Goal: Task Accomplishment & Management: Complete application form

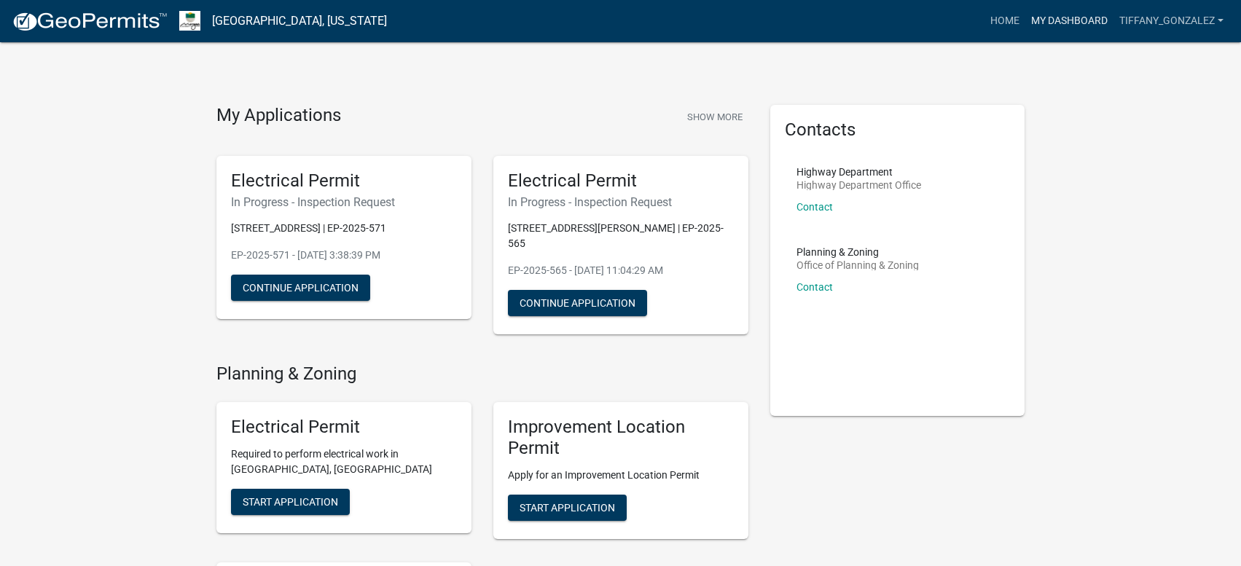
click at [1076, 20] on link "My Dashboard" at bounding box center [1069, 21] width 88 height 28
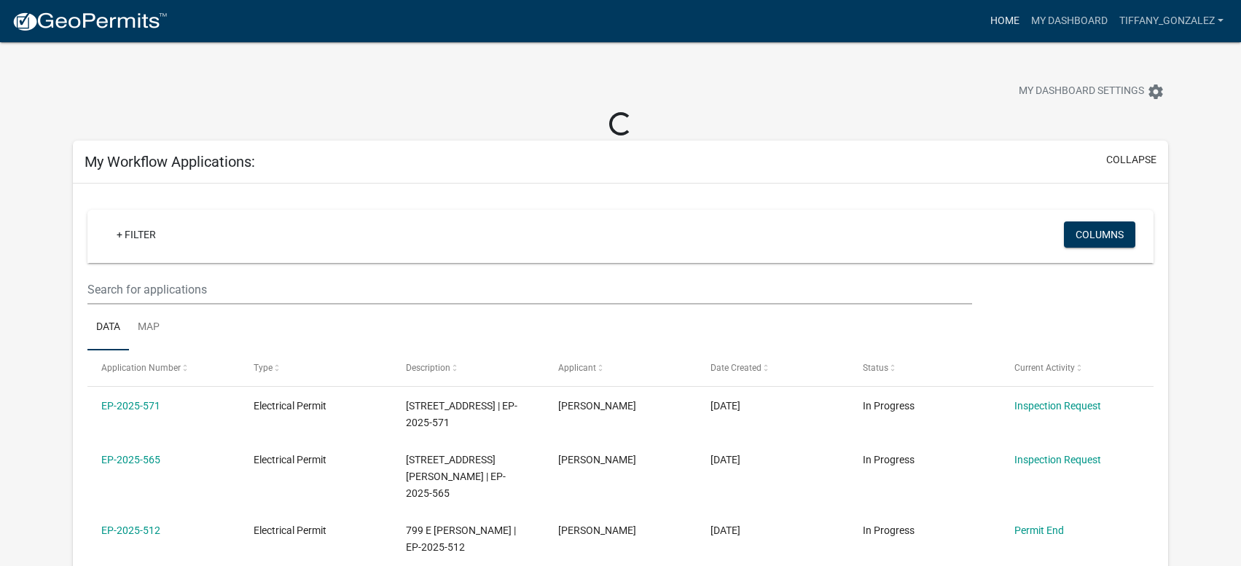
click at [993, 20] on link "Home" at bounding box center [1004, 21] width 41 height 28
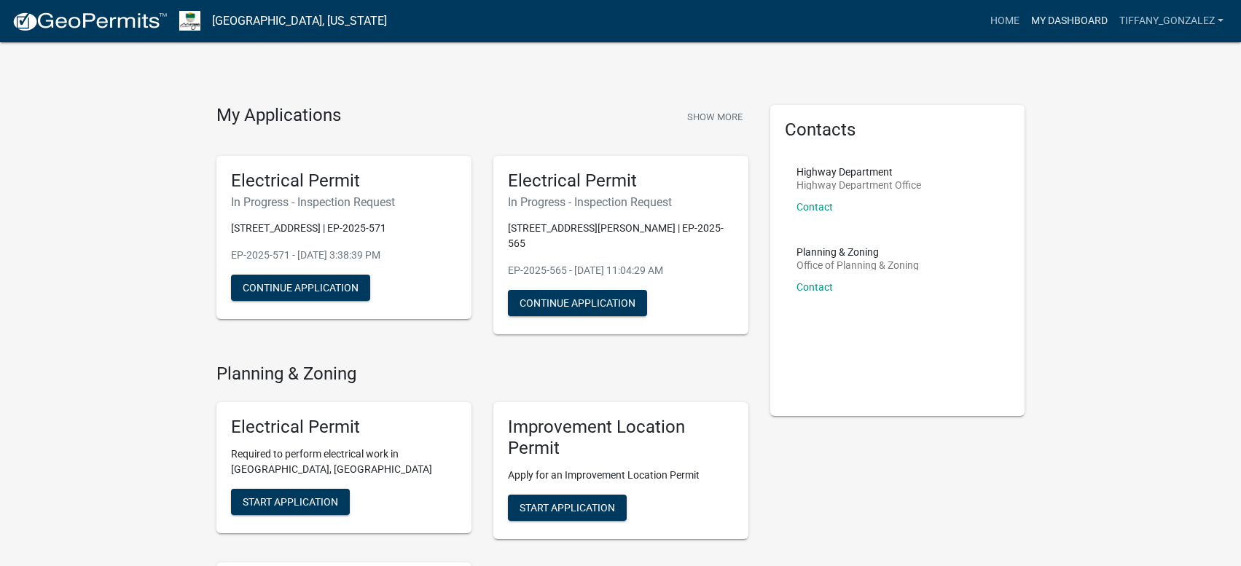
click at [1095, 27] on link "My Dashboard" at bounding box center [1069, 21] width 88 height 28
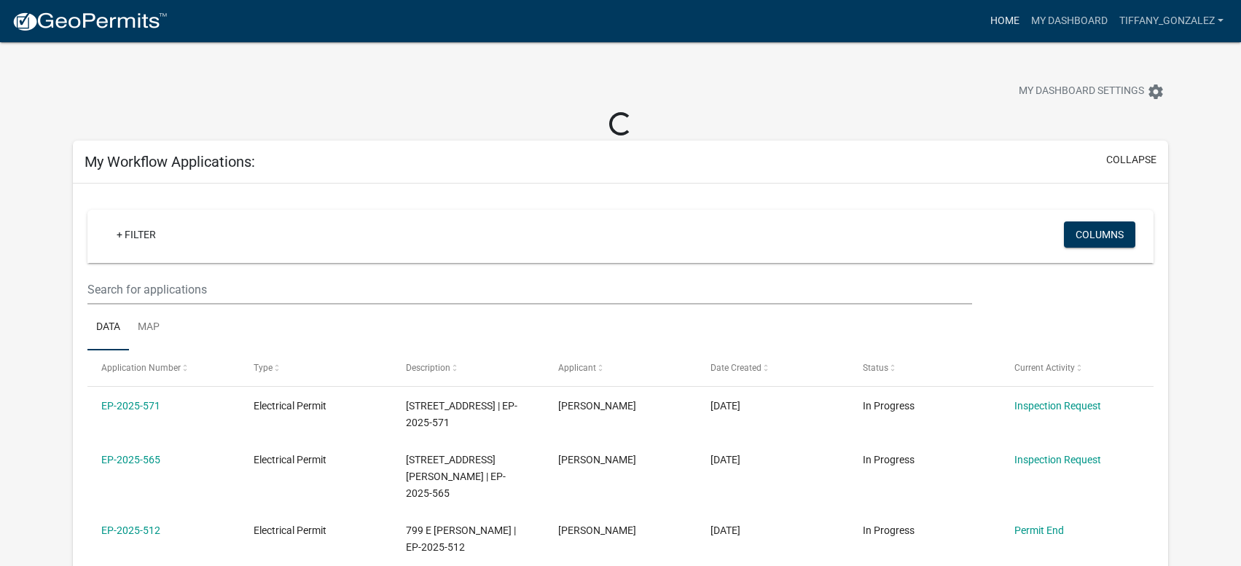
click at [1009, 22] on link "Home" at bounding box center [1004, 21] width 41 height 28
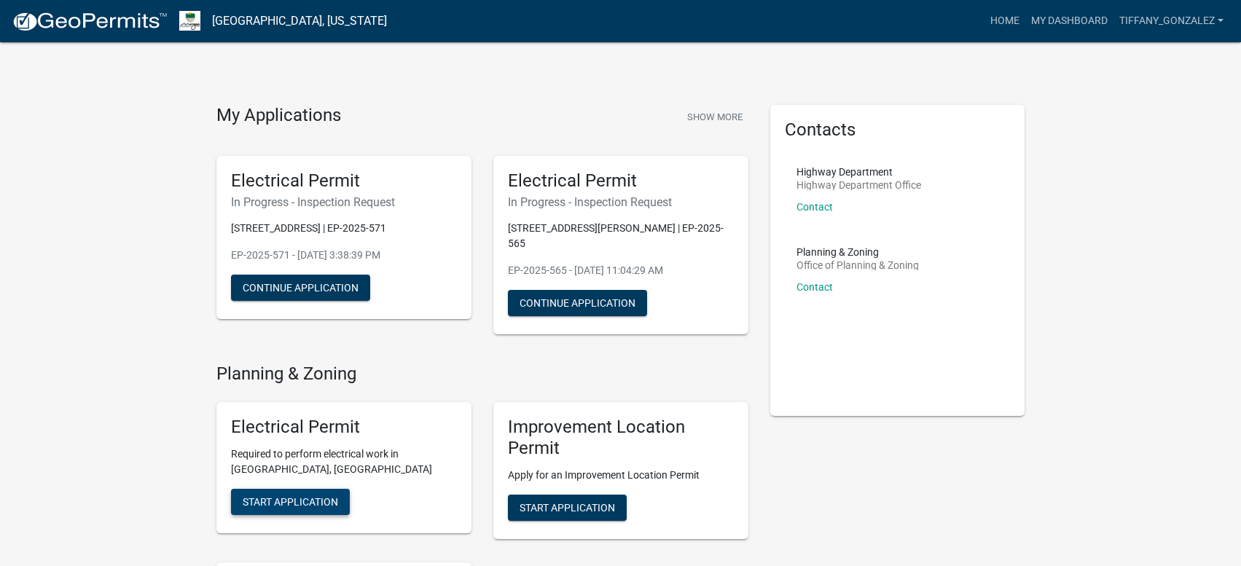
click at [273, 496] on span "Start Application" at bounding box center [290, 502] width 95 height 12
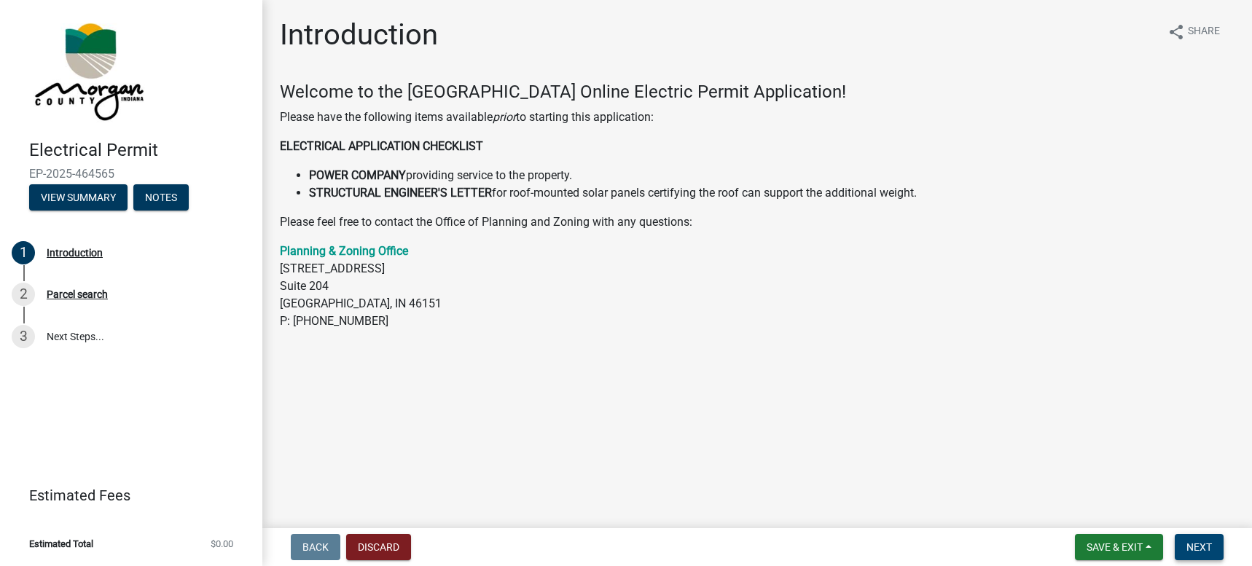
click at [1198, 549] on span "Next" at bounding box center [1199, 547] width 26 height 12
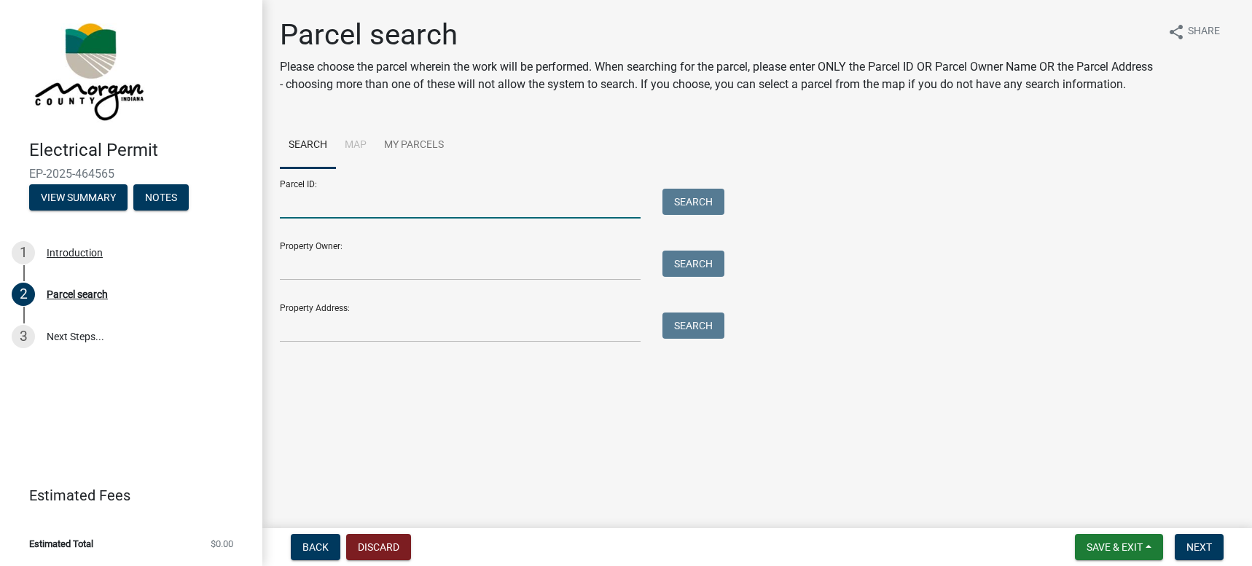
click at [387, 216] on input "Parcel ID:" at bounding box center [460, 204] width 361 height 30
paste input "55-04-29-100-009.000-010"
type input "55-04-29-100-009.000-010"
click at [683, 215] on button "Search" at bounding box center [693, 202] width 62 height 26
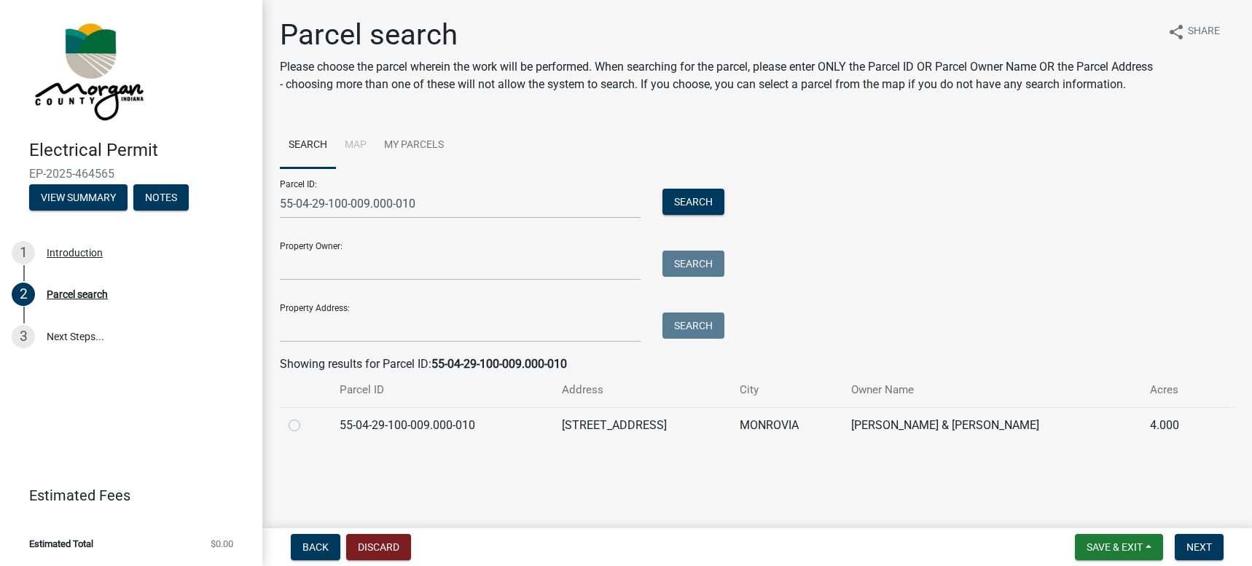
click at [301, 434] on div at bounding box center [306, 425] width 34 height 17
click at [306, 417] on label at bounding box center [306, 417] width 0 height 0
click at [306, 426] on input "radio" at bounding box center [310, 421] width 9 height 9
radio input "true"
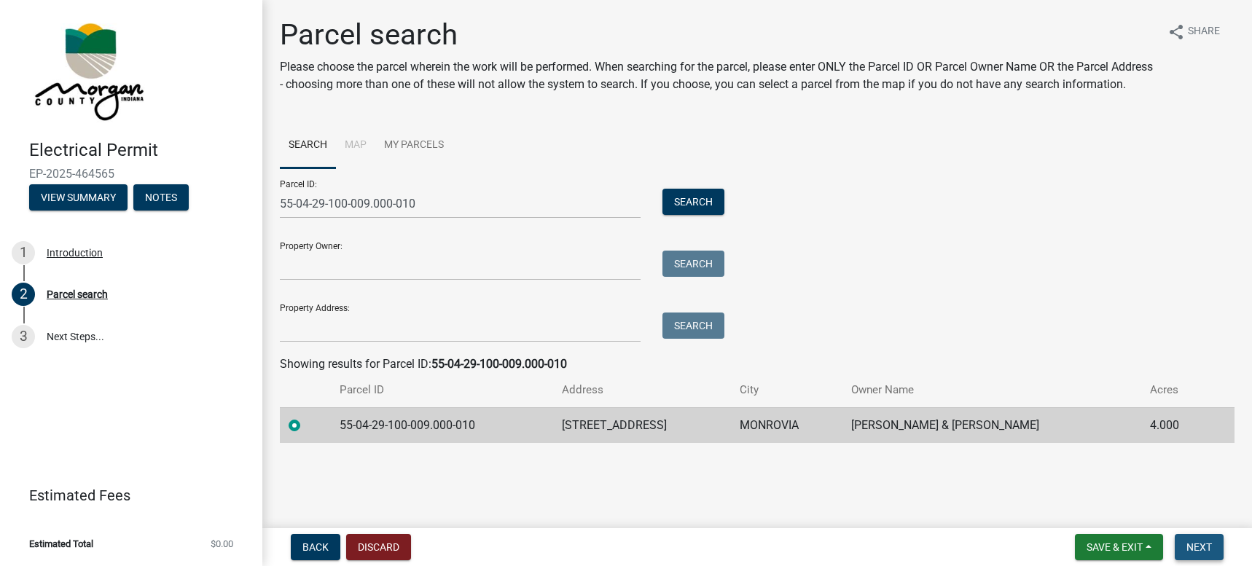
click at [1177, 547] on button "Next" at bounding box center [1199, 547] width 49 height 26
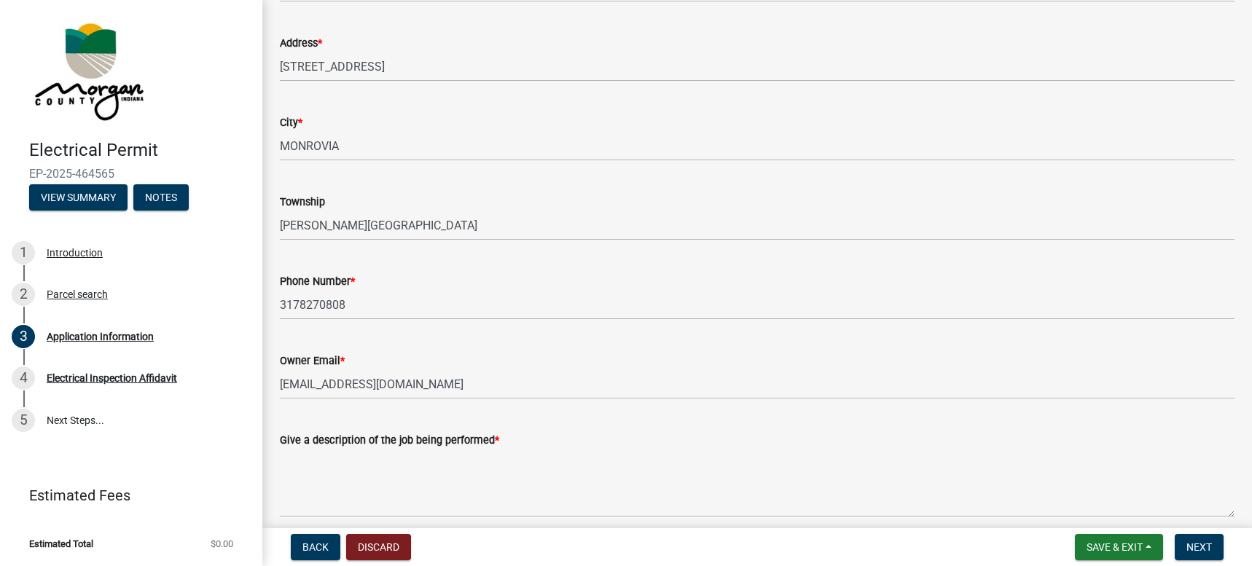
scroll to position [219, 0]
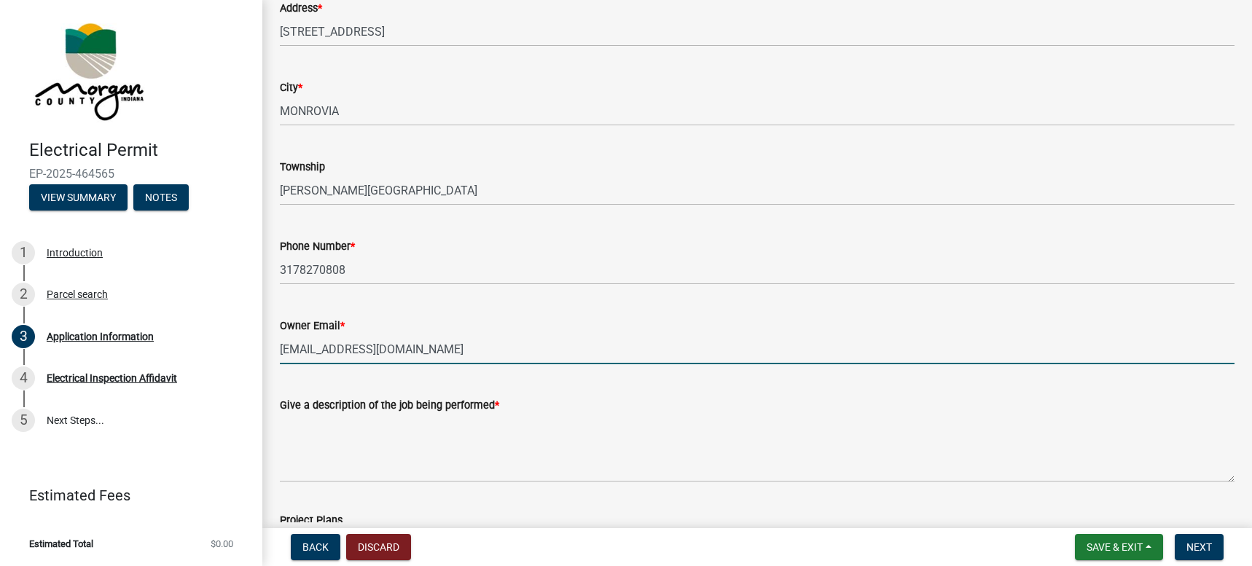
drag, startPoint x: 479, startPoint y: 352, endPoint x: 274, endPoint y: 354, distance: 204.8
click at [274, 354] on div "Owner Email * [EMAIL_ADDRESS][DOMAIN_NAME]" at bounding box center [757, 331] width 976 height 68
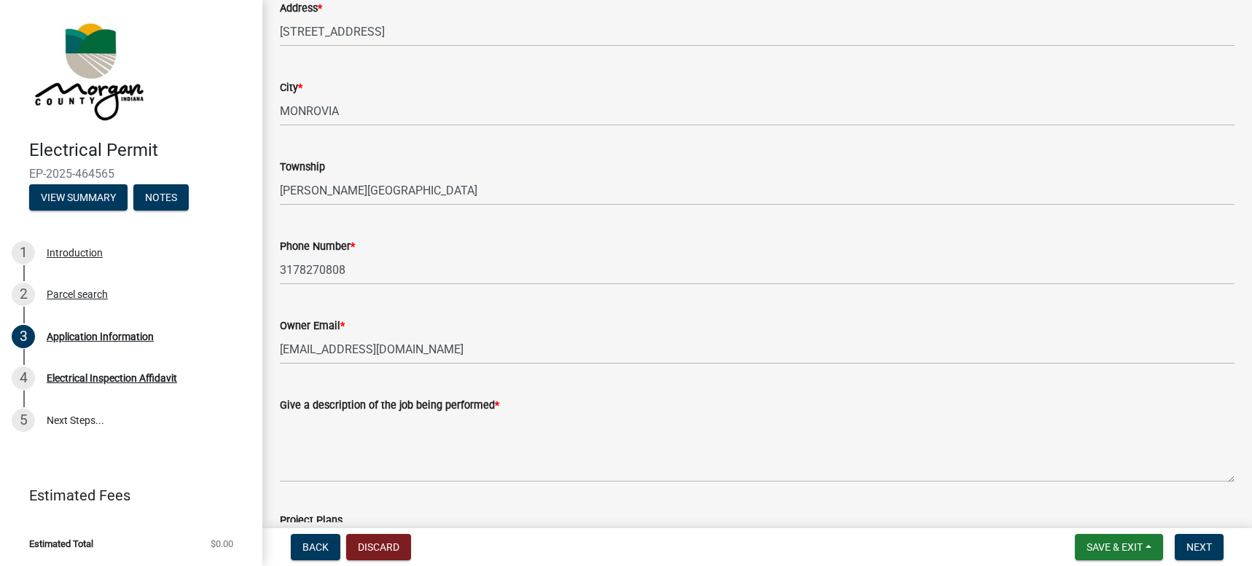
click at [488, 333] on div "Owner Email *" at bounding box center [757, 325] width 955 height 17
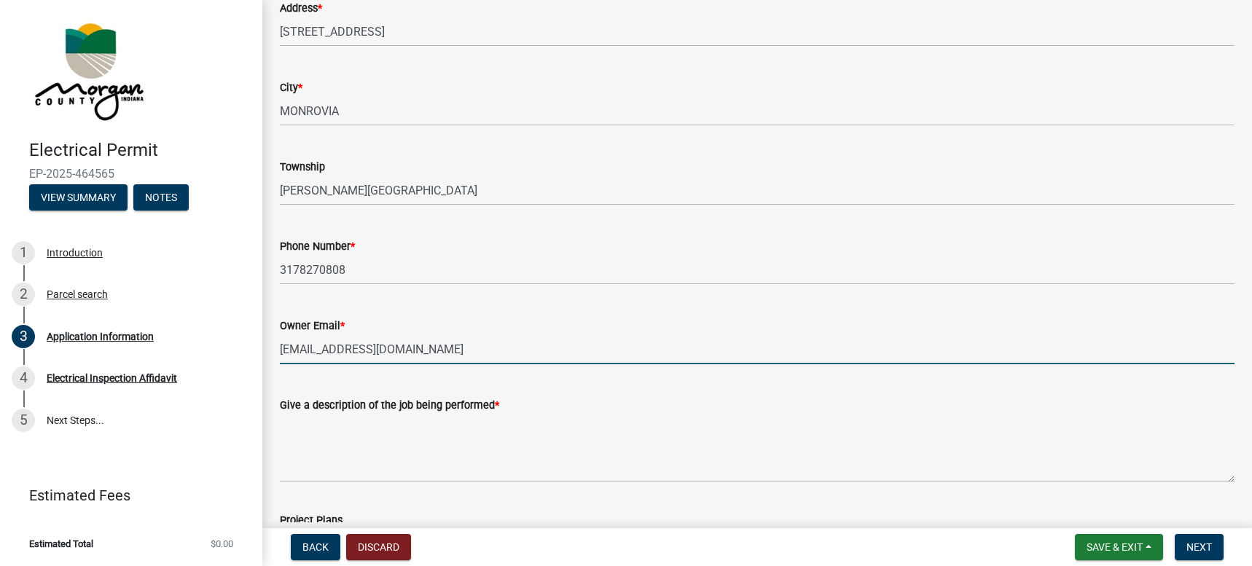
drag, startPoint x: 485, startPoint y: 346, endPoint x: 275, endPoint y: 359, distance: 209.5
click at [275, 359] on div "Owner Email * [EMAIL_ADDRESS][DOMAIN_NAME]" at bounding box center [757, 331] width 976 height 68
paste input "[PERSON_NAME][EMAIL_ADDRESS][PERSON_NAME]"
type input "[PERSON_NAME][EMAIL_ADDRESS][PERSON_NAME][DOMAIN_NAME]"
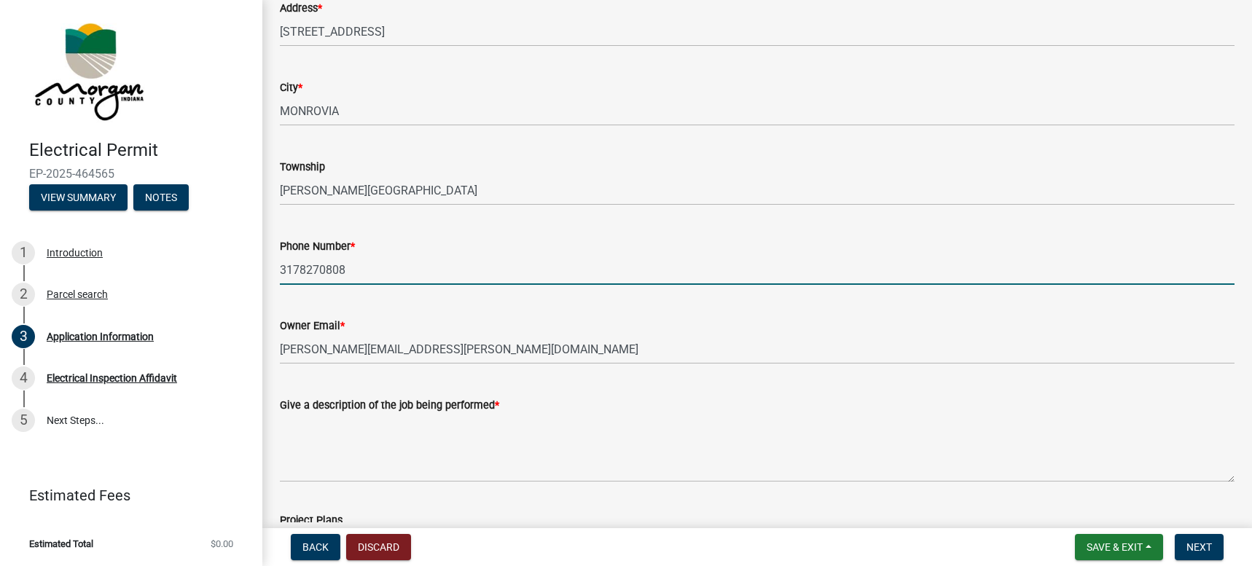
drag, startPoint x: 344, startPoint y: 273, endPoint x: 262, endPoint y: 275, distance: 81.7
type input "3172708574"
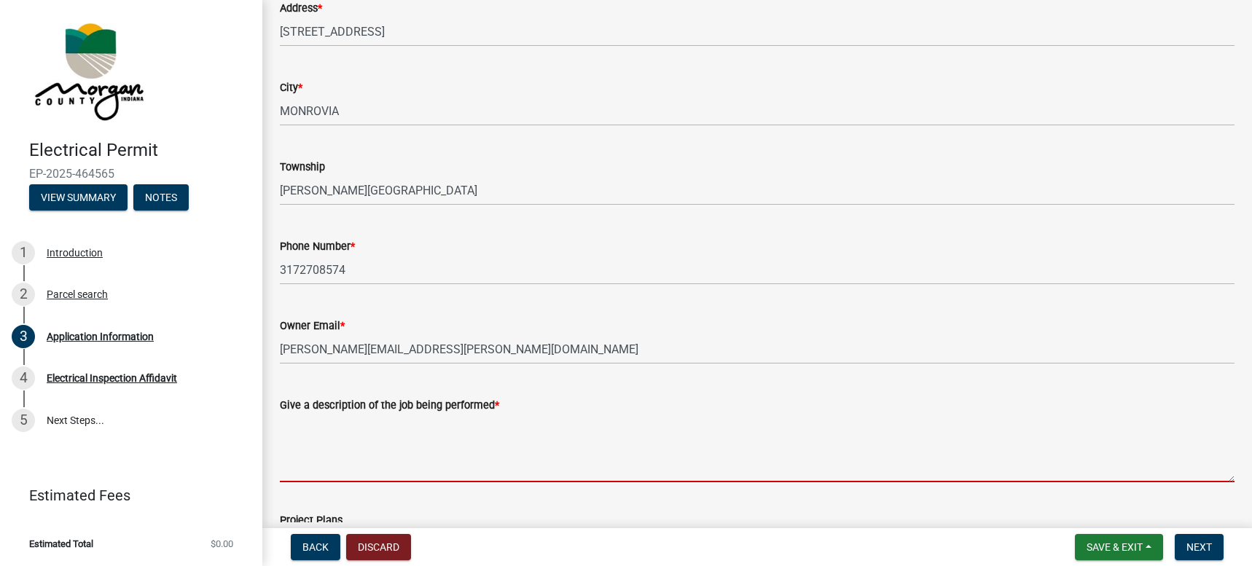
click at [318, 436] on textarea "Give a description of the job being performed *" at bounding box center [757, 448] width 955 height 68
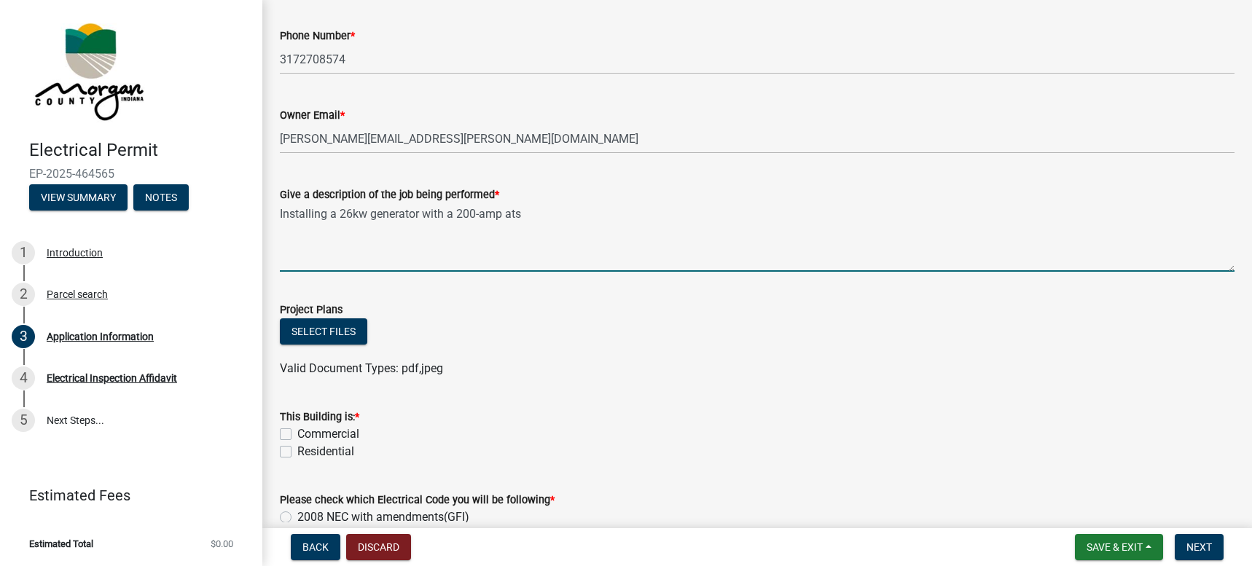
scroll to position [437, 0]
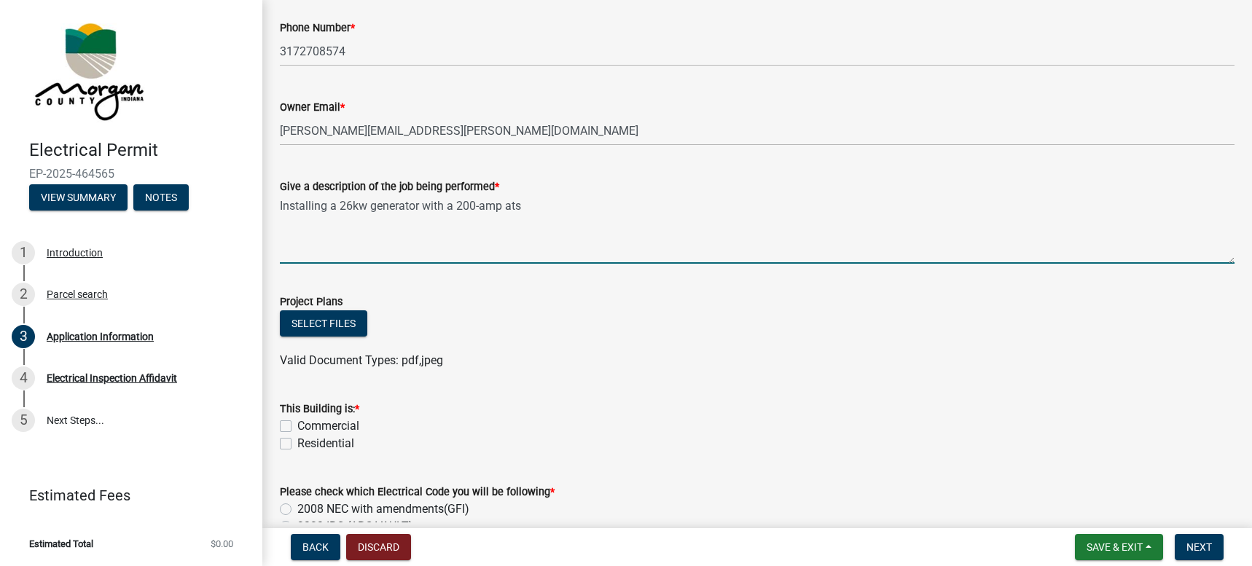
type textarea "Installing a 26kw generator with a 200-amp ats"
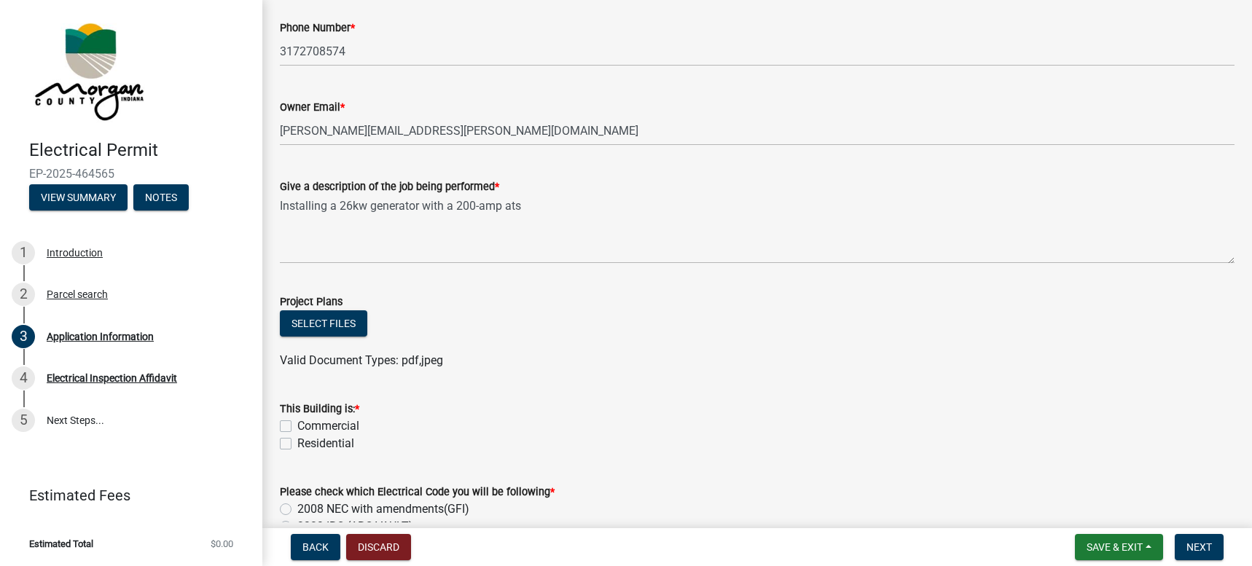
click at [318, 337] on div "Select files" at bounding box center [757, 325] width 955 height 30
click at [317, 314] on button "Select files" at bounding box center [323, 323] width 87 height 26
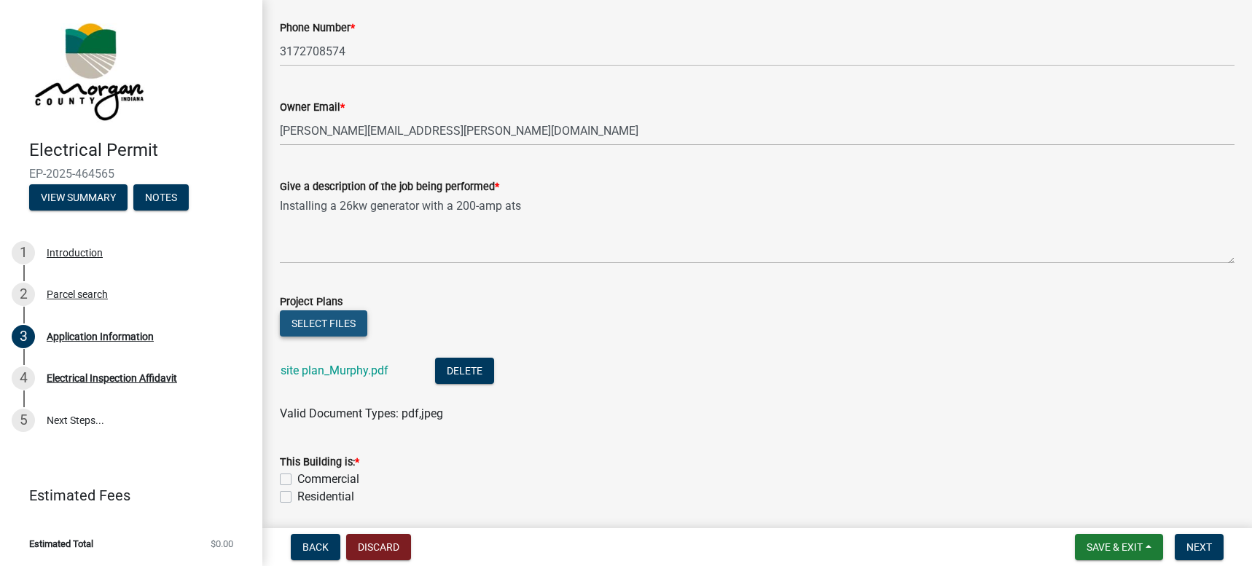
click at [321, 326] on button "Select files" at bounding box center [323, 323] width 87 height 26
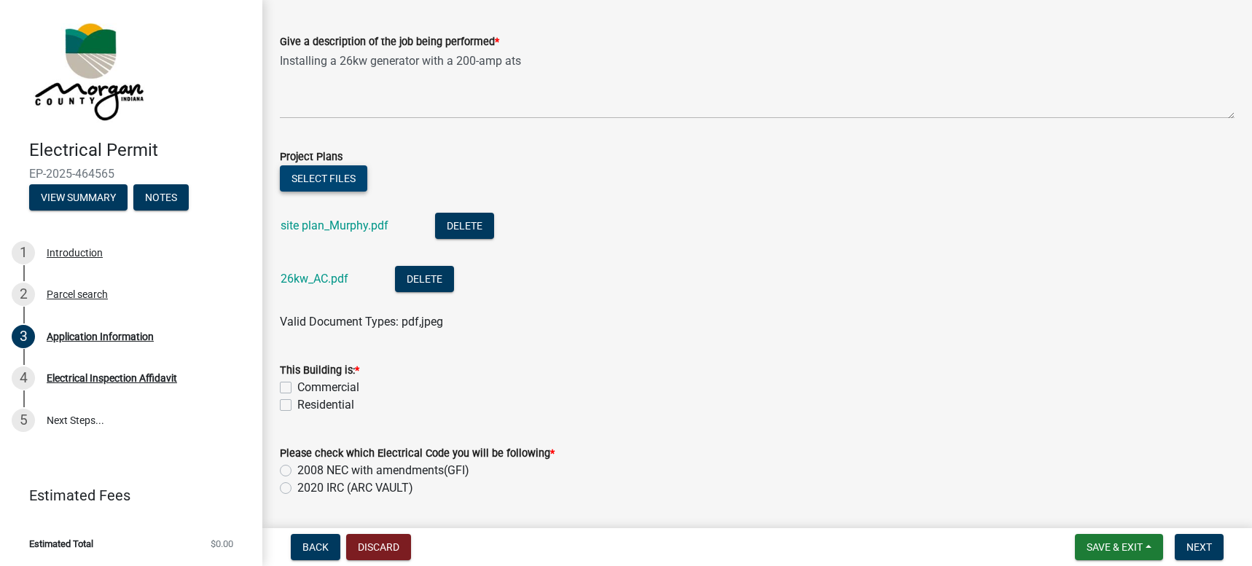
scroll to position [583, 0]
click at [297, 402] on label "Residential" at bounding box center [325, 404] width 57 height 17
click at [297, 402] on input "Residential" at bounding box center [301, 400] width 9 height 9
checkbox input "true"
checkbox input "false"
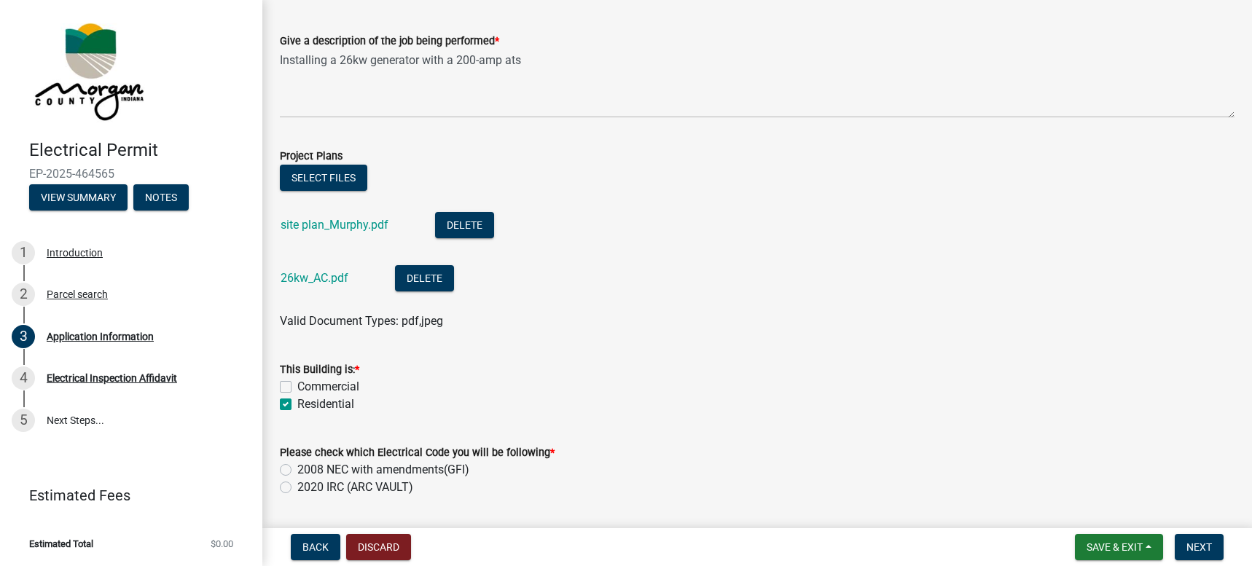
checkbox input "true"
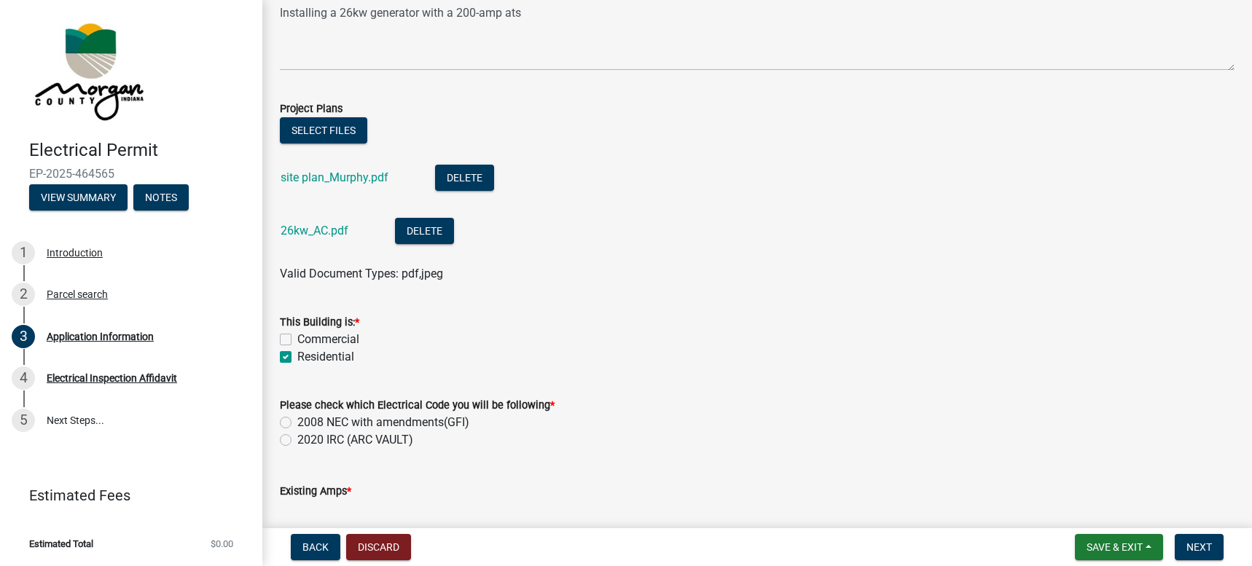
scroll to position [656, 0]
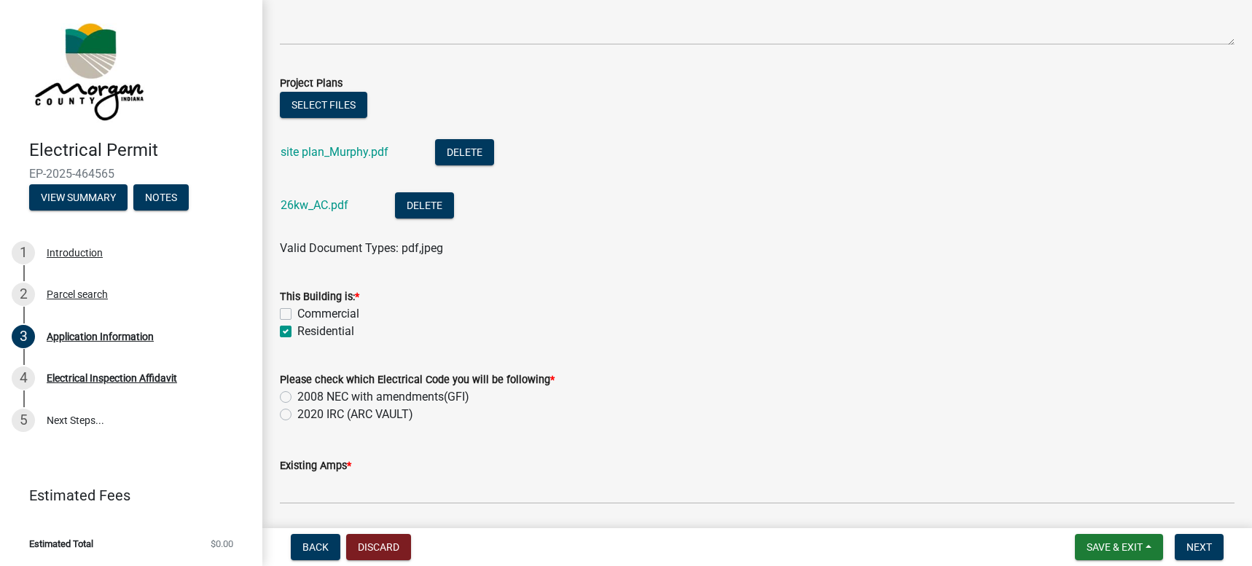
click at [297, 410] on label "2020 IRC (ARC VAULT)" at bounding box center [355, 414] width 116 height 17
click at [297, 410] on input "2020 IRC (ARC VAULT)" at bounding box center [301, 410] width 9 height 9
radio input "true"
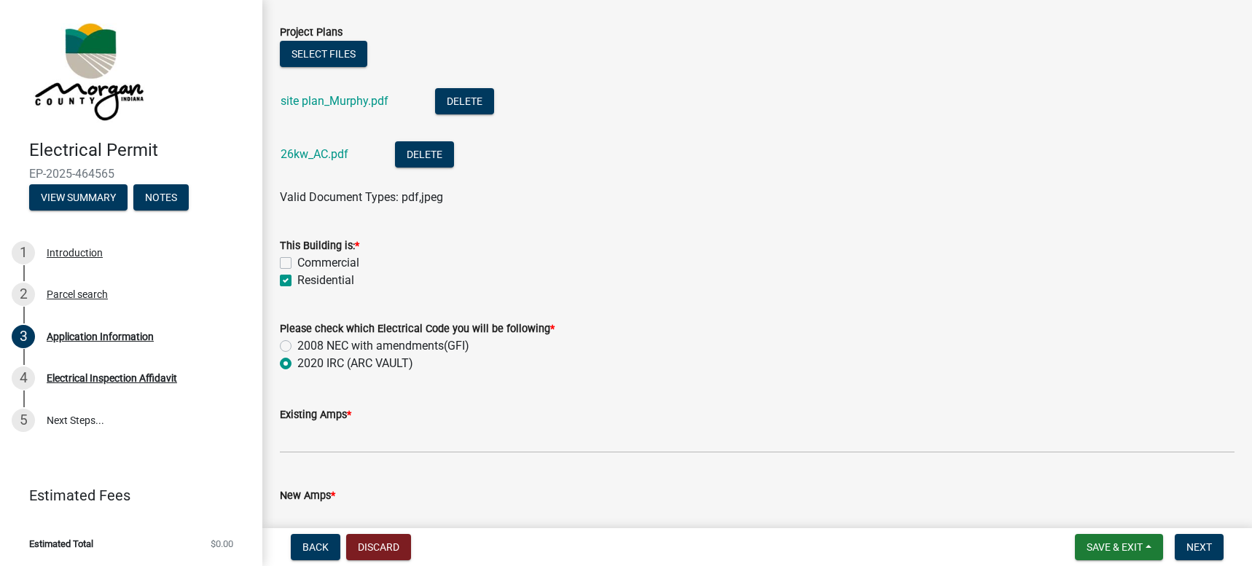
scroll to position [802, 0]
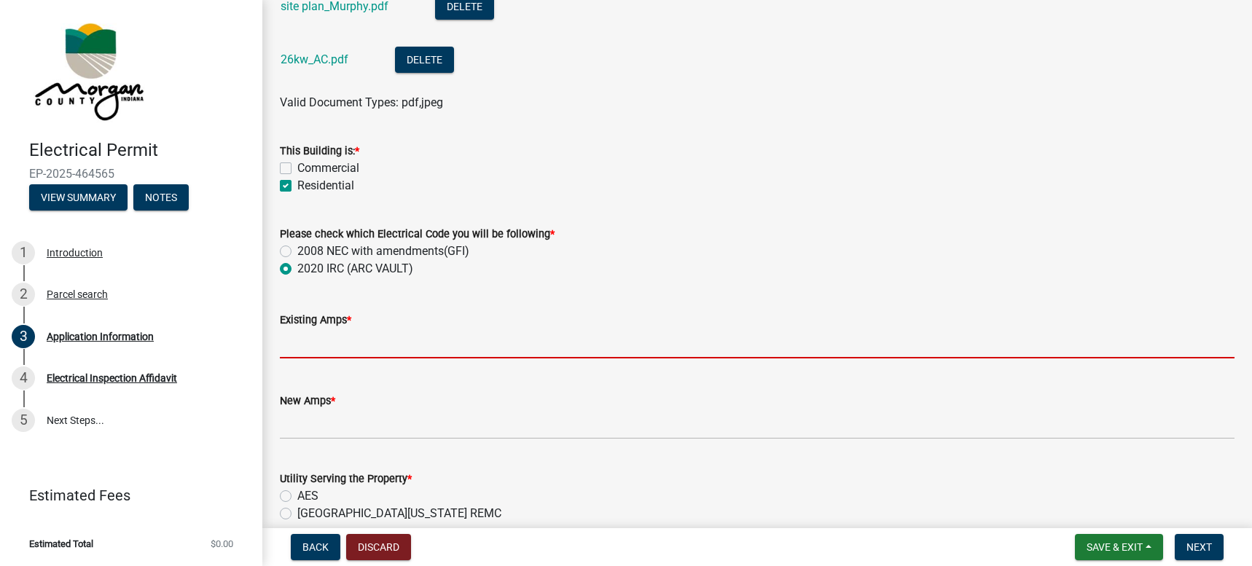
click at [440, 354] on input "text" at bounding box center [757, 344] width 955 height 30
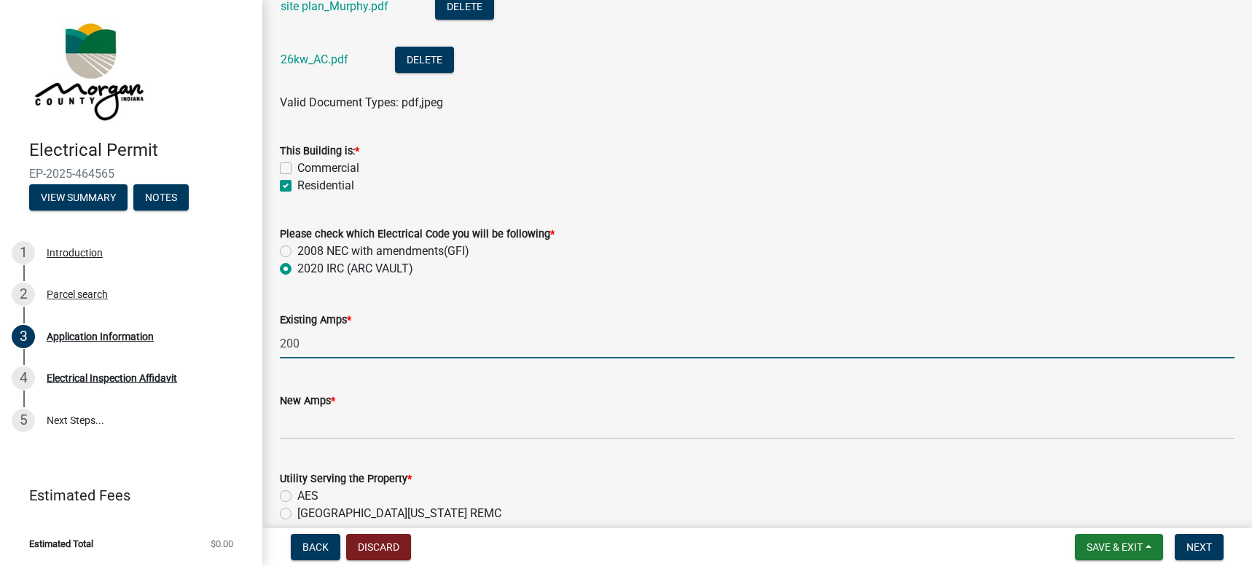
type input "200"
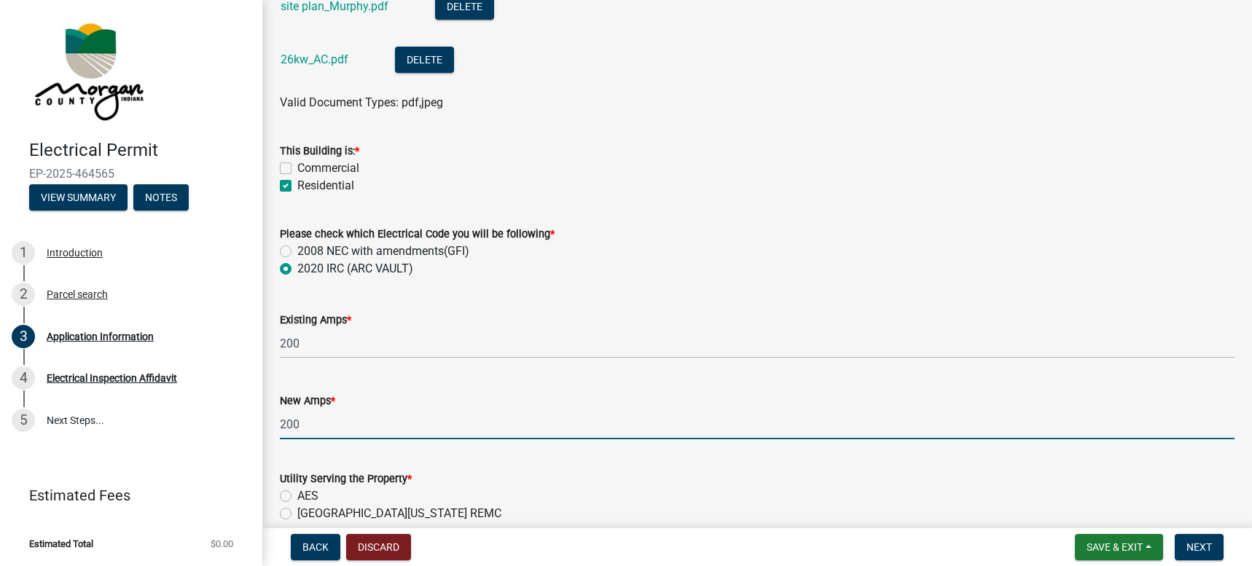
type input "200"
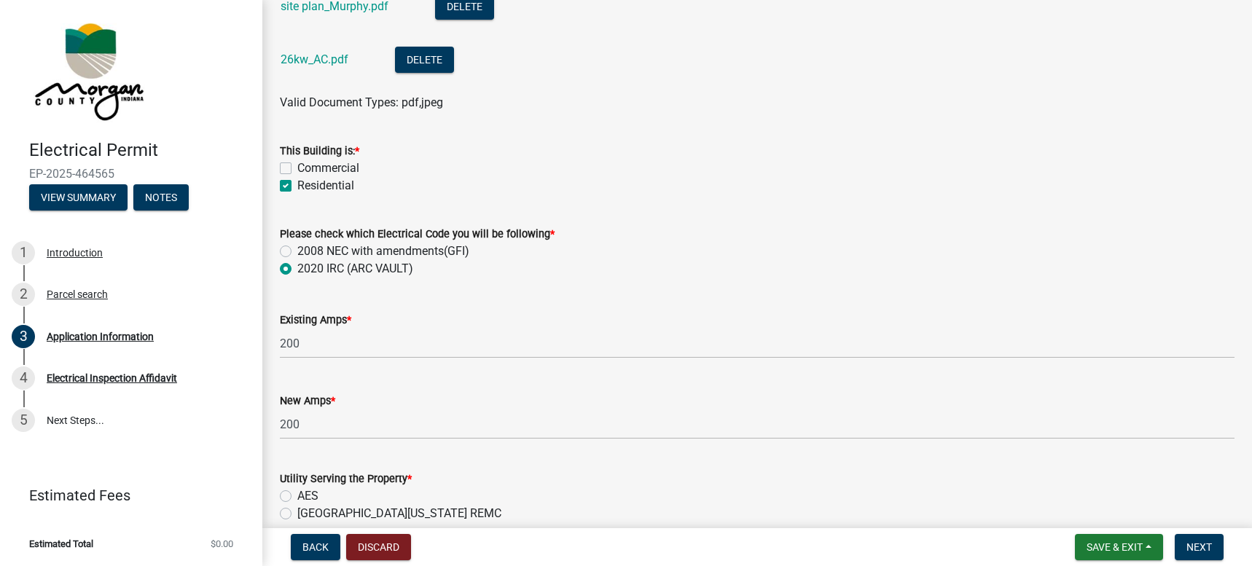
click at [297, 494] on label "AES" at bounding box center [307, 496] width 21 height 17
click at [297, 494] on input "AES" at bounding box center [301, 492] width 9 height 9
radio input "true"
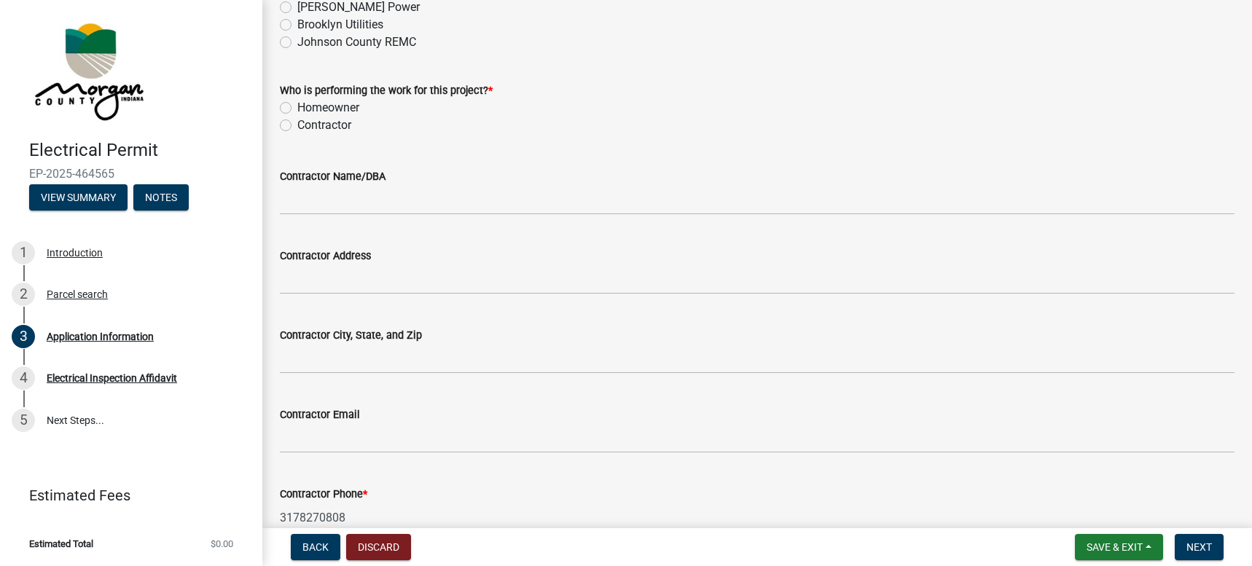
scroll to position [1312, 0]
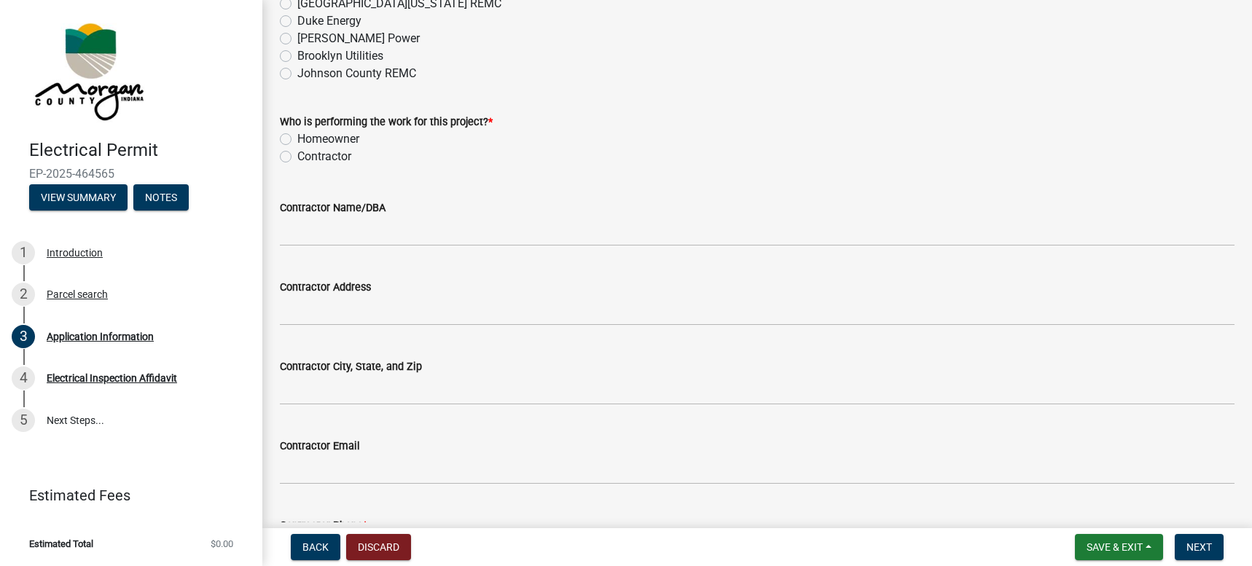
click at [297, 155] on label "Contractor" at bounding box center [324, 156] width 54 height 17
click at [297, 155] on input "Contractor" at bounding box center [301, 152] width 9 height 9
radio input "true"
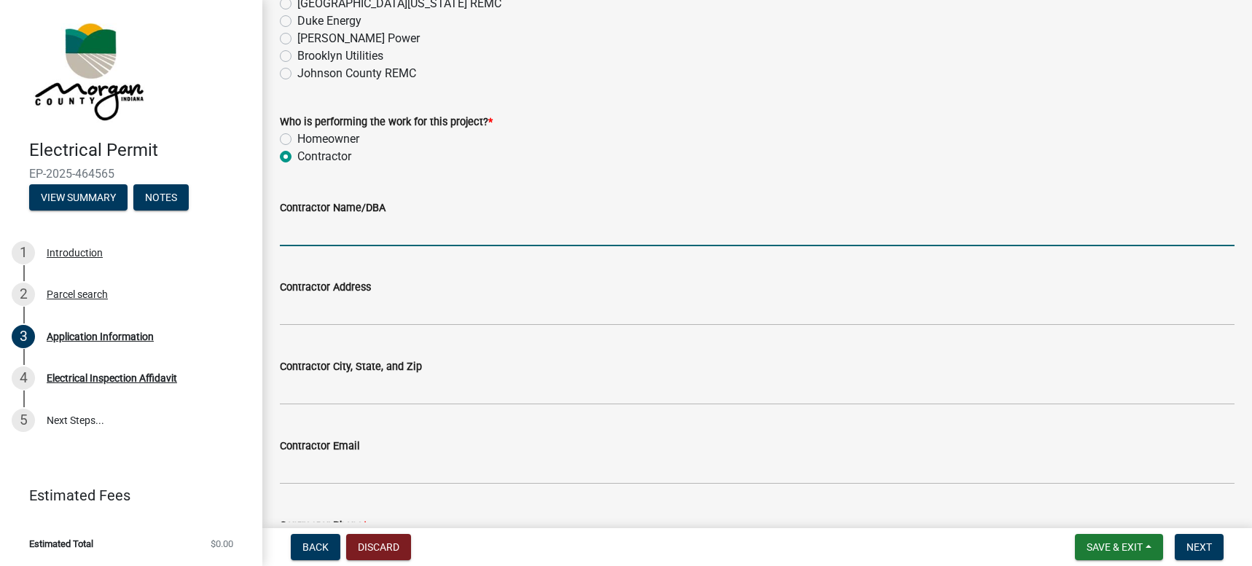
click at [291, 224] on input "Contractor Name/DBA" at bounding box center [757, 231] width 955 height 30
type input "Generator Supercenter of [GEOGRAPHIC_DATA]"
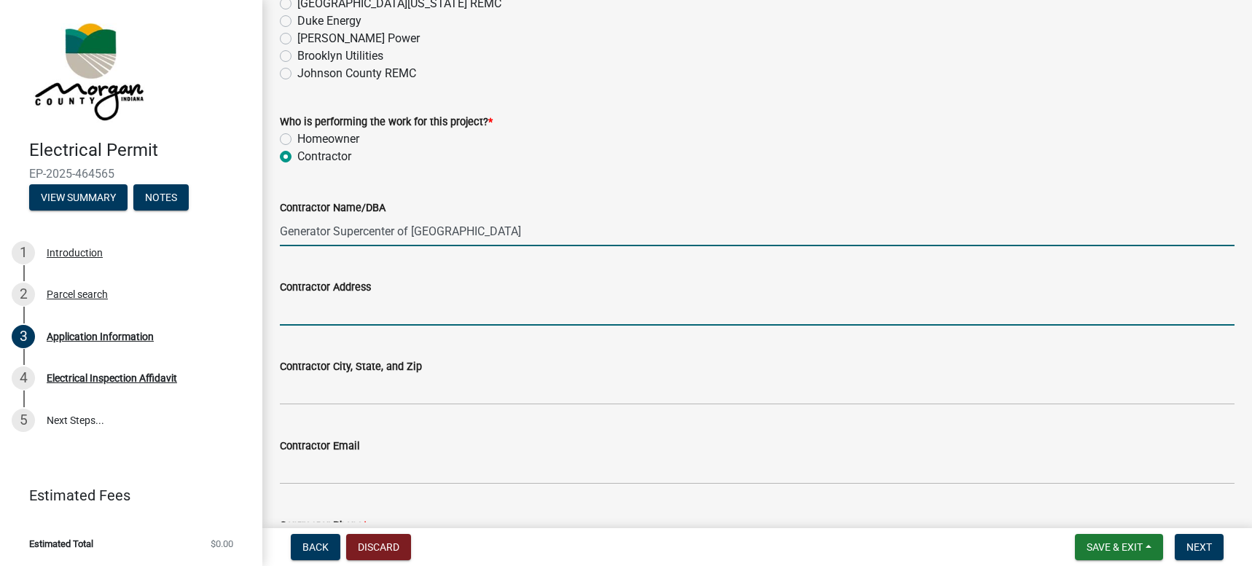
type input "7698 Crosspoint Commons"
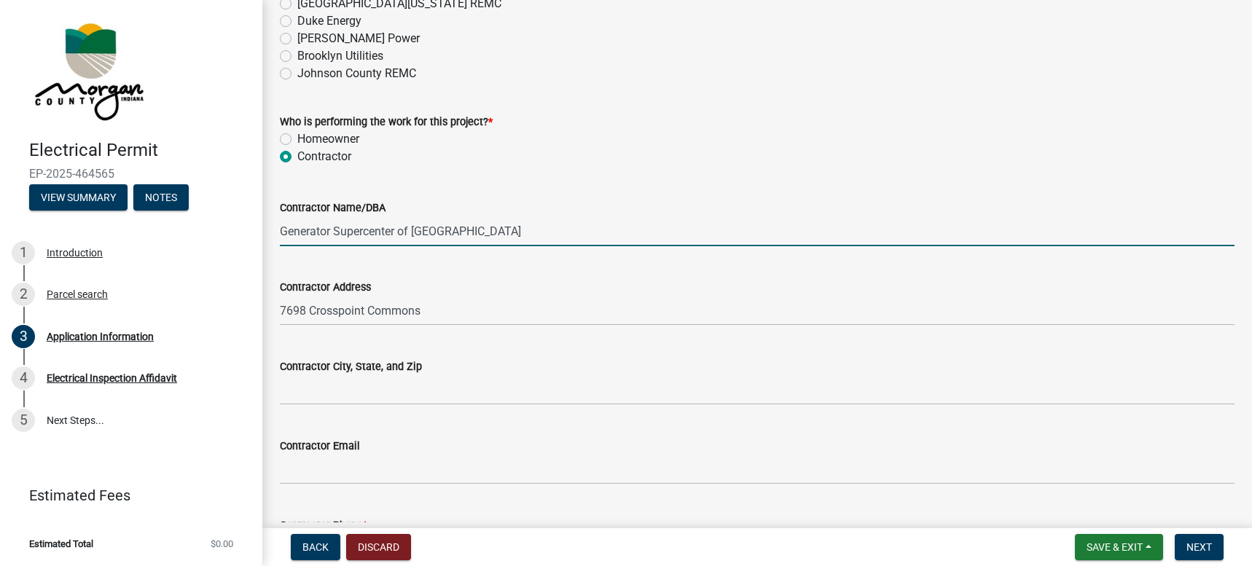
type input "Fishers, IN 46038"
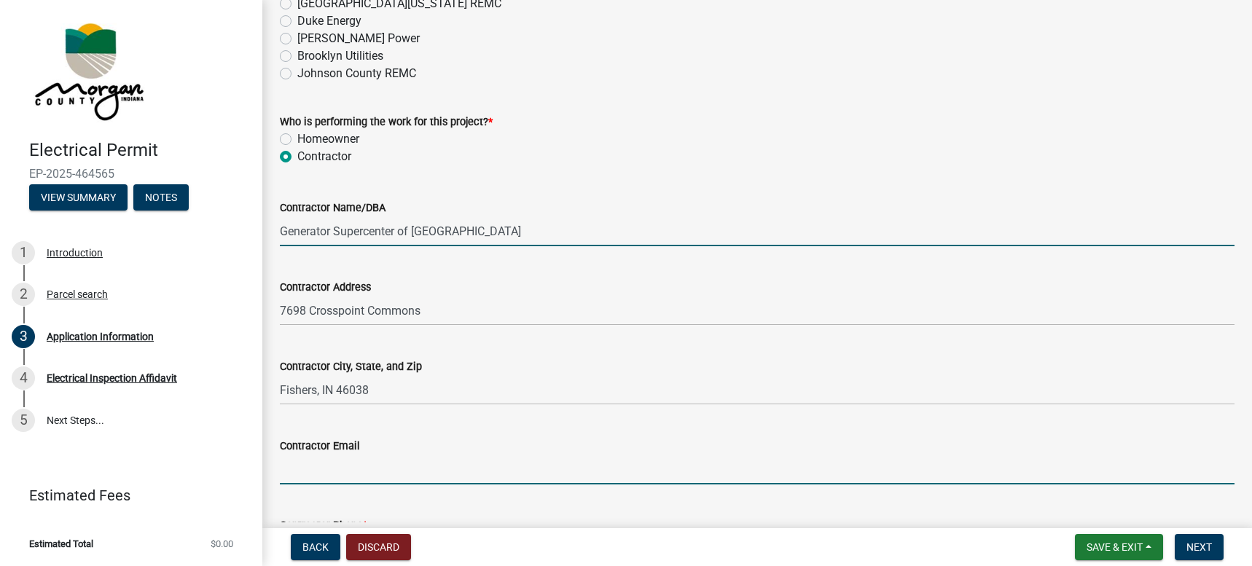
type input "[EMAIL_ADDRESS][DOMAIN_NAME]"
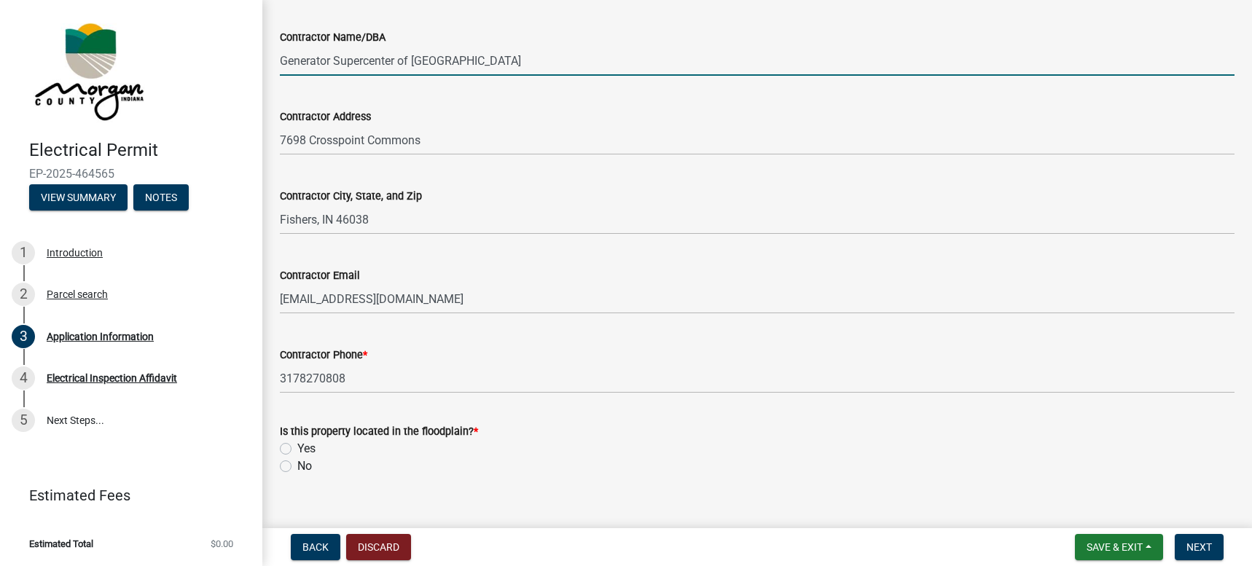
scroll to position [1505, 0]
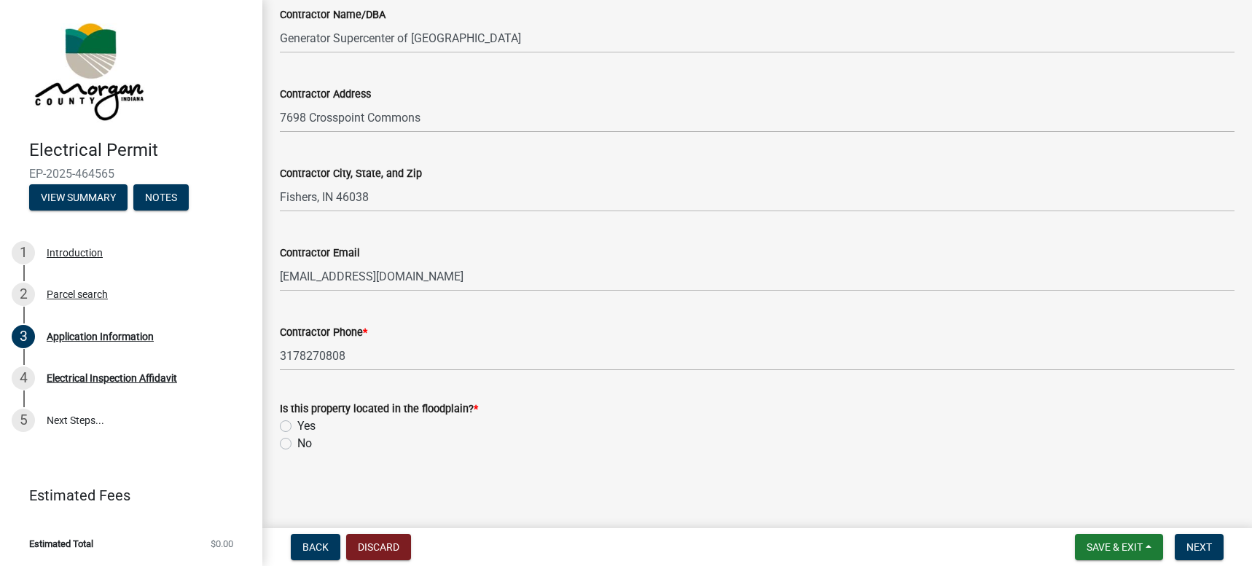
click at [297, 446] on label "No" at bounding box center [304, 443] width 15 height 17
click at [297, 445] on input "No" at bounding box center [301, 439] width 9 height 9
radio input "true"
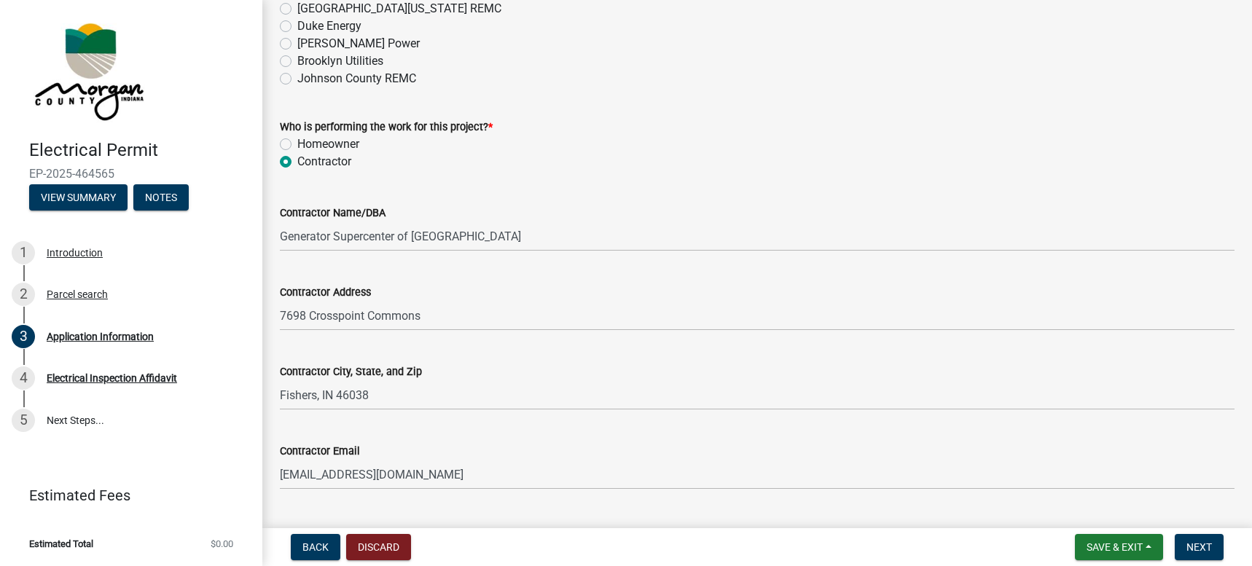
scroll to position [1286, 0]
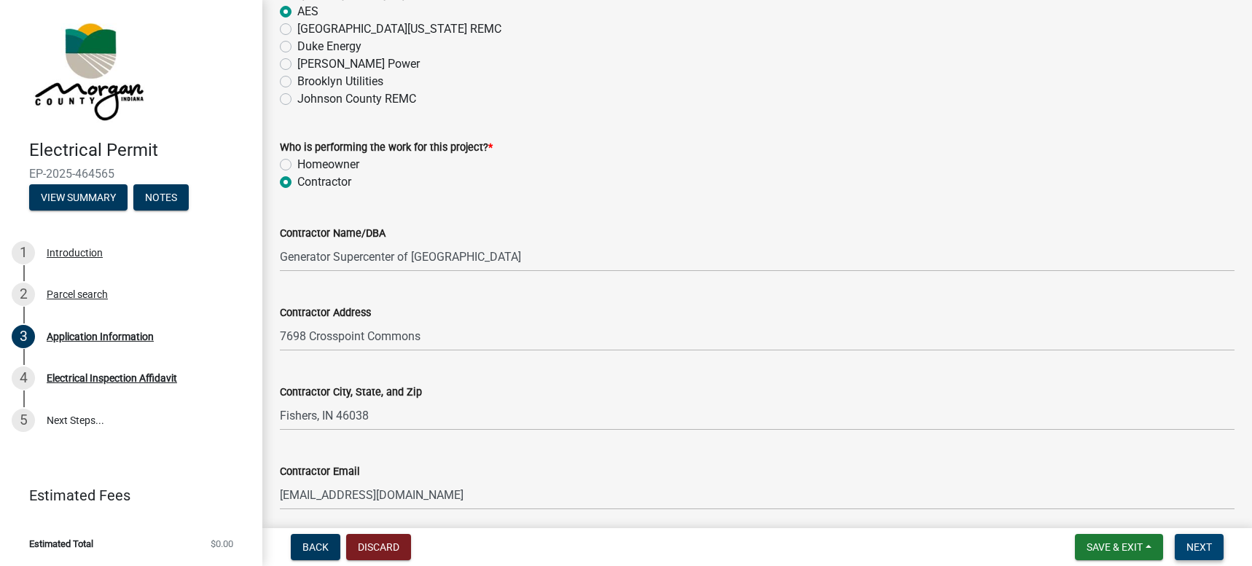
click at [1200, 537] on button "Next" at bounding box center [1199, 547] width 49 height 26
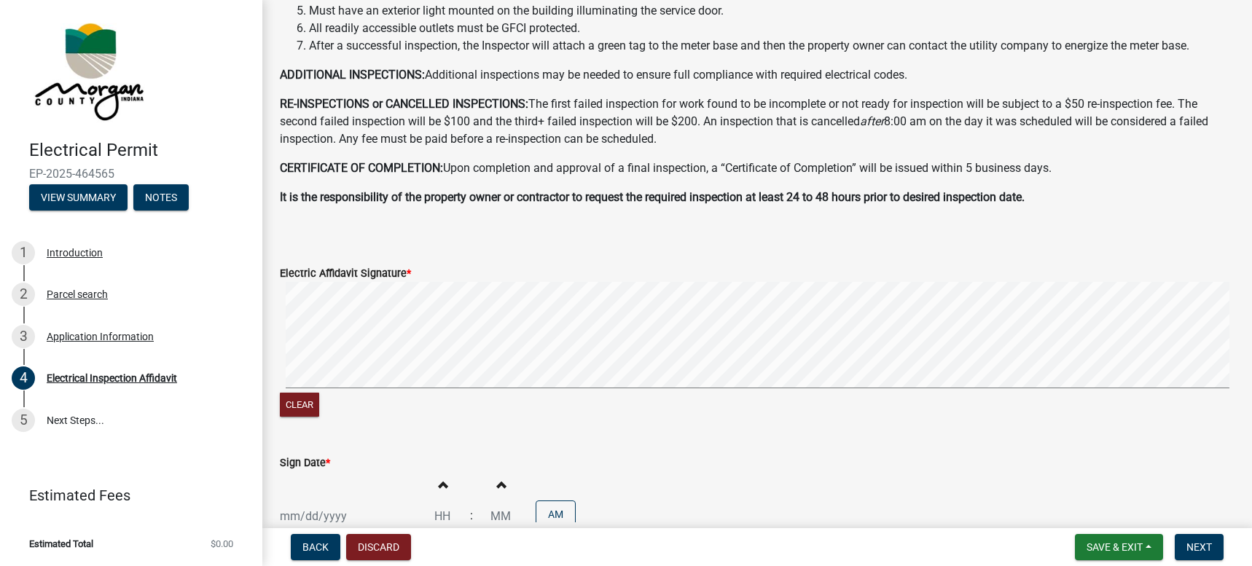
scroll to position [364, 0]
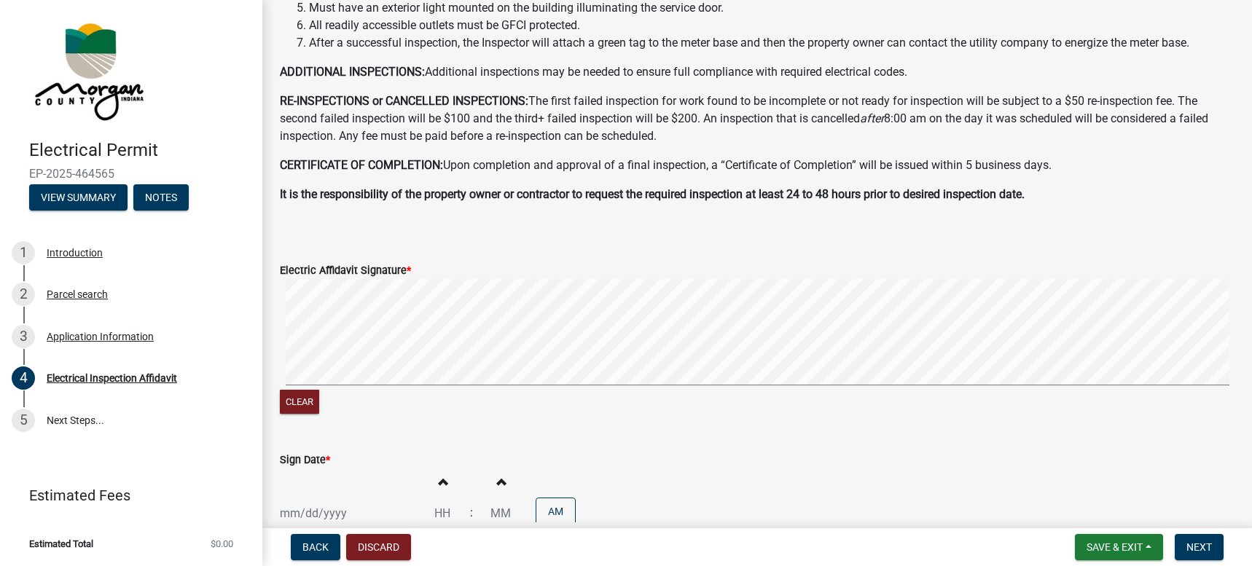
click at [279, 516] on div "Sign Date * Increment hours Decrement hours : Increment minutes Decrement minut…" at bounding box center [757, 495] width 976 height 128
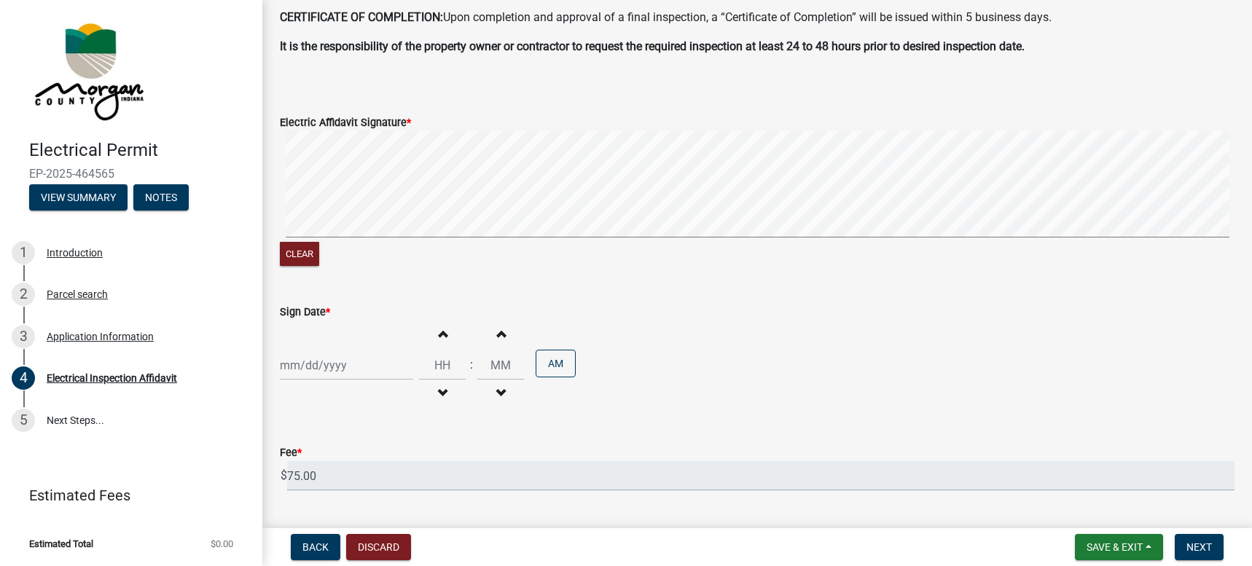
scroll to position [478, 0]
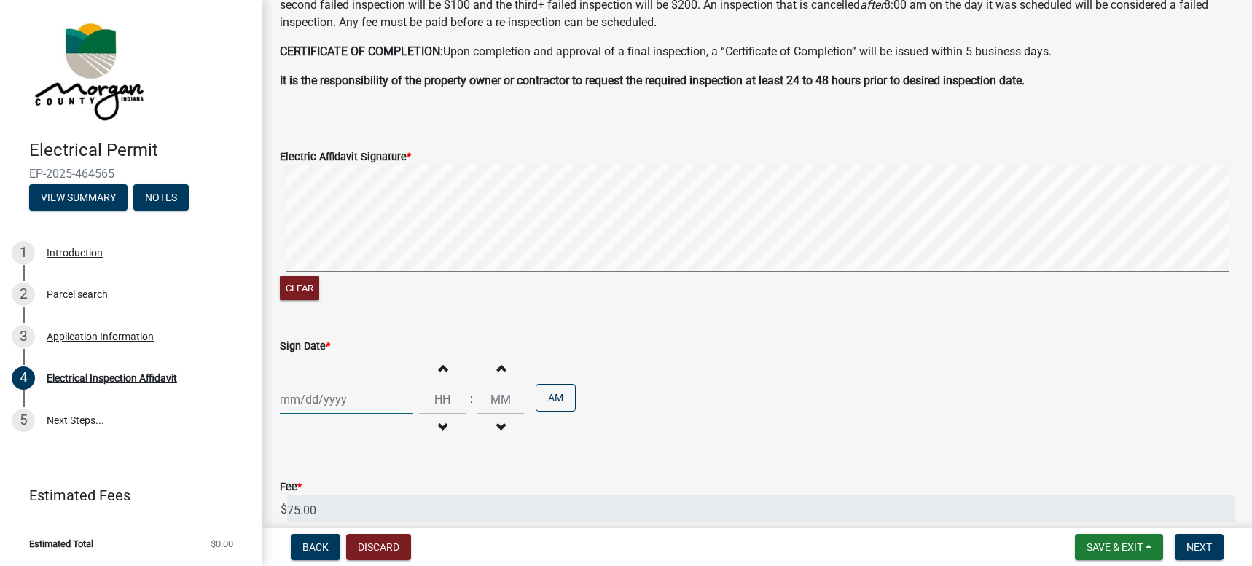
click at [291, 402] on div at bounding box center [346, 400] width 133 height 30
select select "8"
select select "2025"
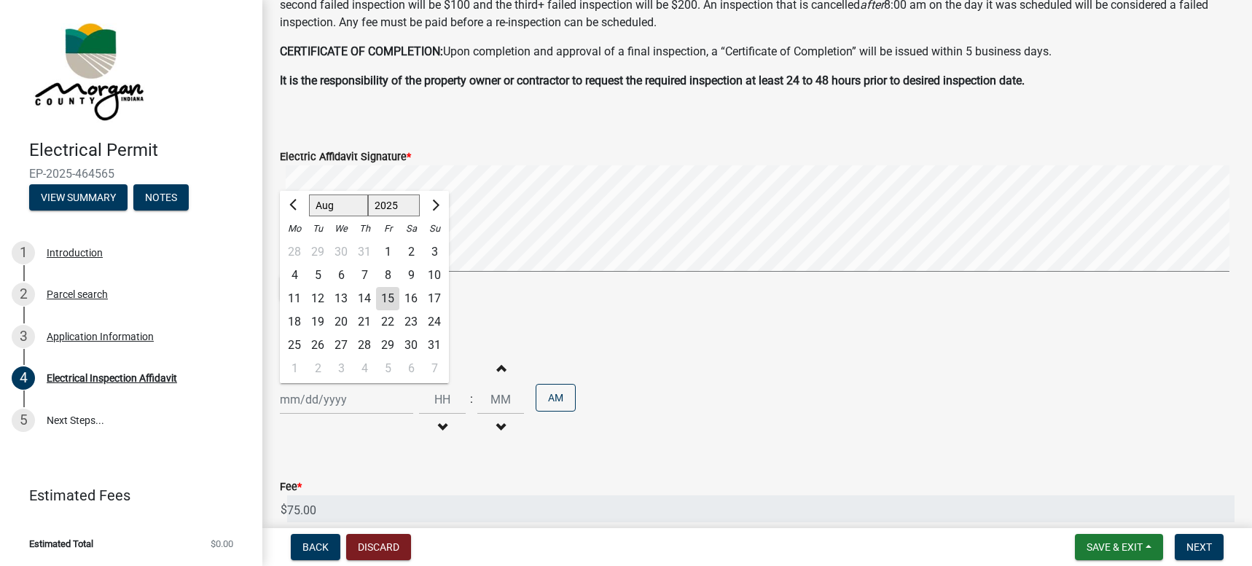
click at [393, 296] on div "15" at bounding box center [387, 298] width 23 height 23
type input "[DATE]"
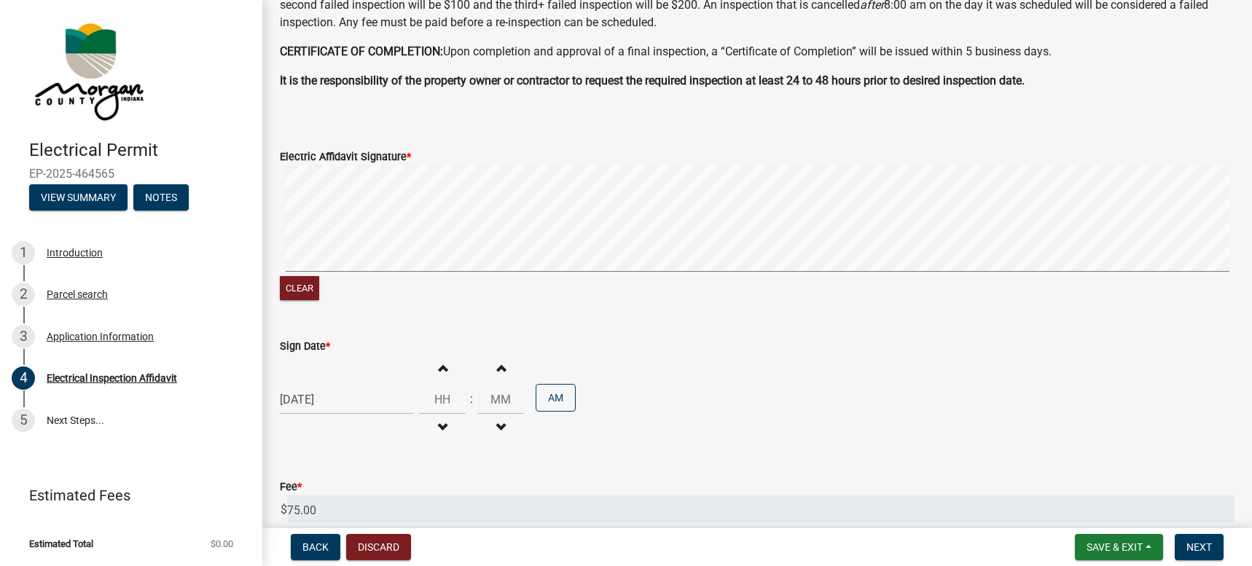
click at [439, 369] on span "button" at bounding box center [442, 367] width 7 height 12
type input "01"
type input "00"
click at [439, 369] on span "button" at bounding box center [442, 367] width 7 height 12
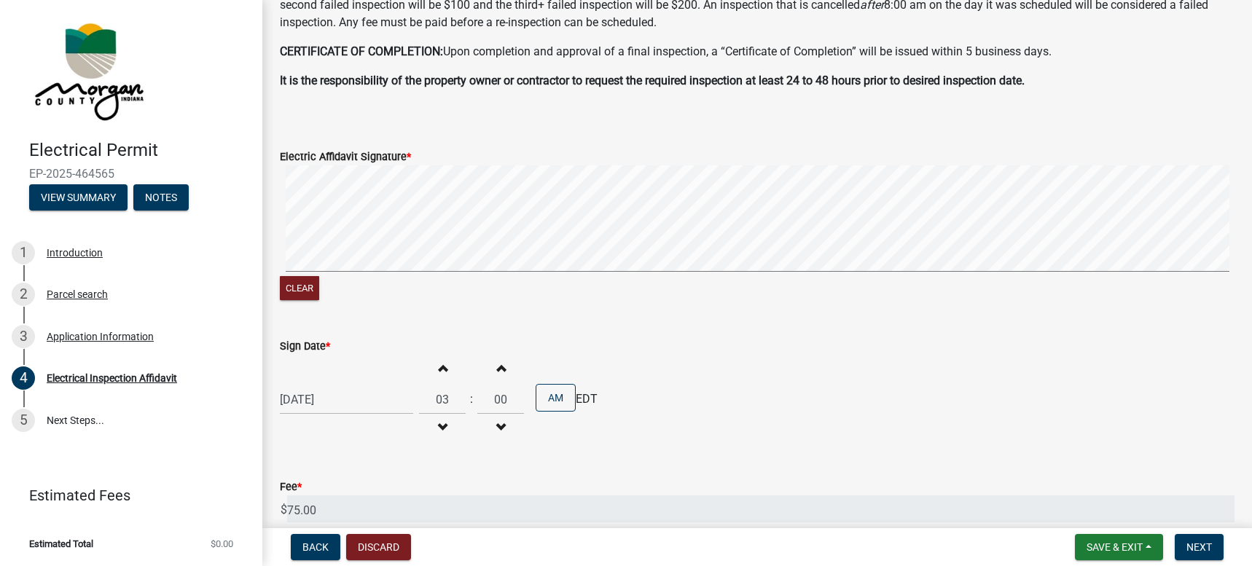
click at [497, 426] on span "button" at bounding box center [500, 427] width 7 height 12
type input "02"
type input "59"
click at [546, 396] on button "AM" at bounding box center [556, 398] width 40 height 28
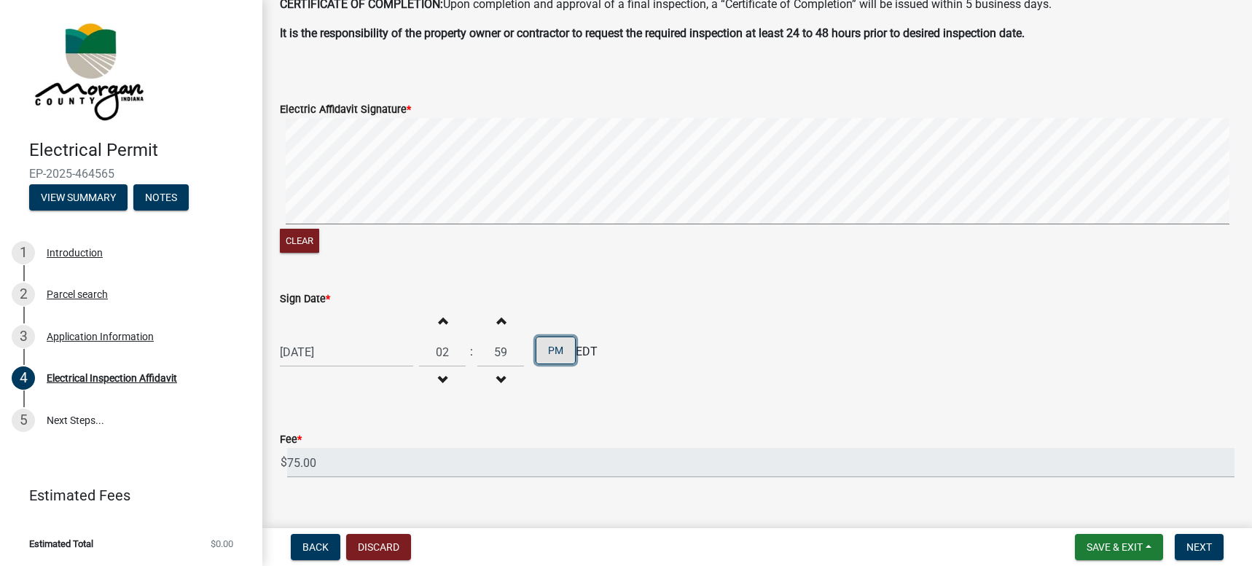
scroll to position [551, 0]
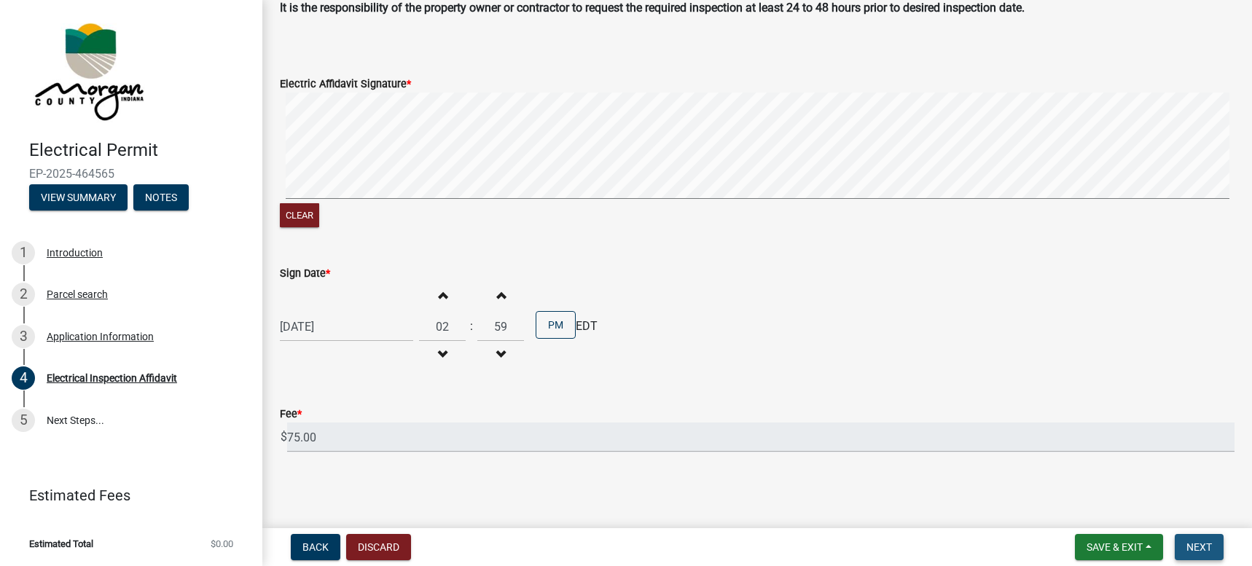
click at [1213, 551] on button "Next" at bounding box center [1199, 547] width 49 height 26
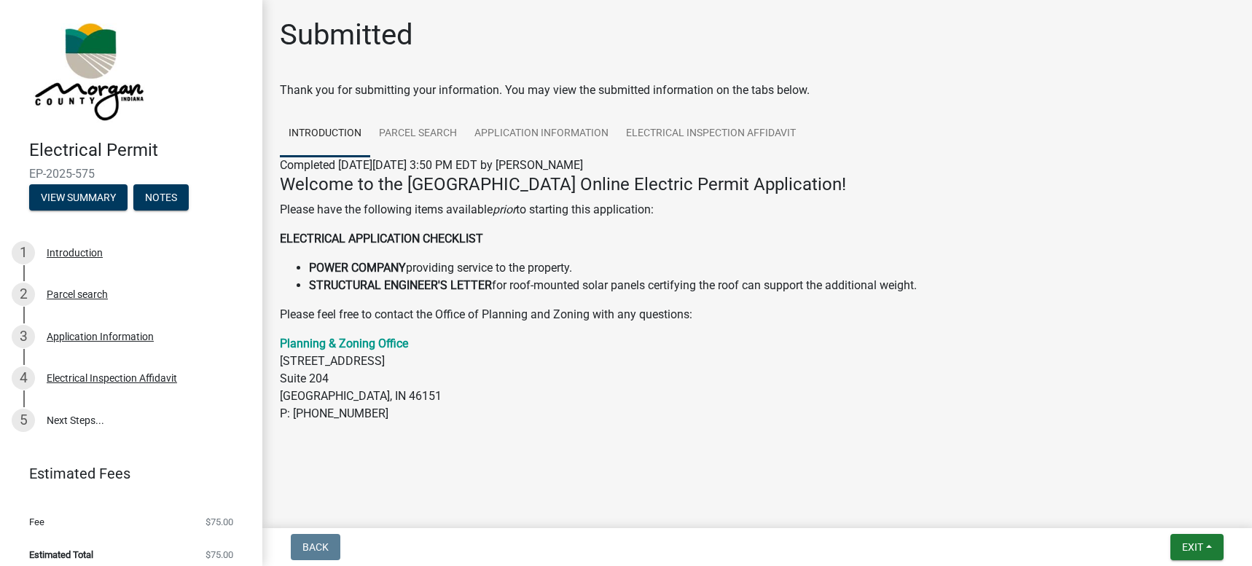
drag, startPoint x: 106, startPoint y: 175, endPoint x: 21, endPoint y: 176, distance: 84.5
click at [21, 176] on div "Electrical Permit EP-2025-575 View Summary Notes" at bounding box center [131, 171] width 239 height 86
copy span "EP-2025-575"
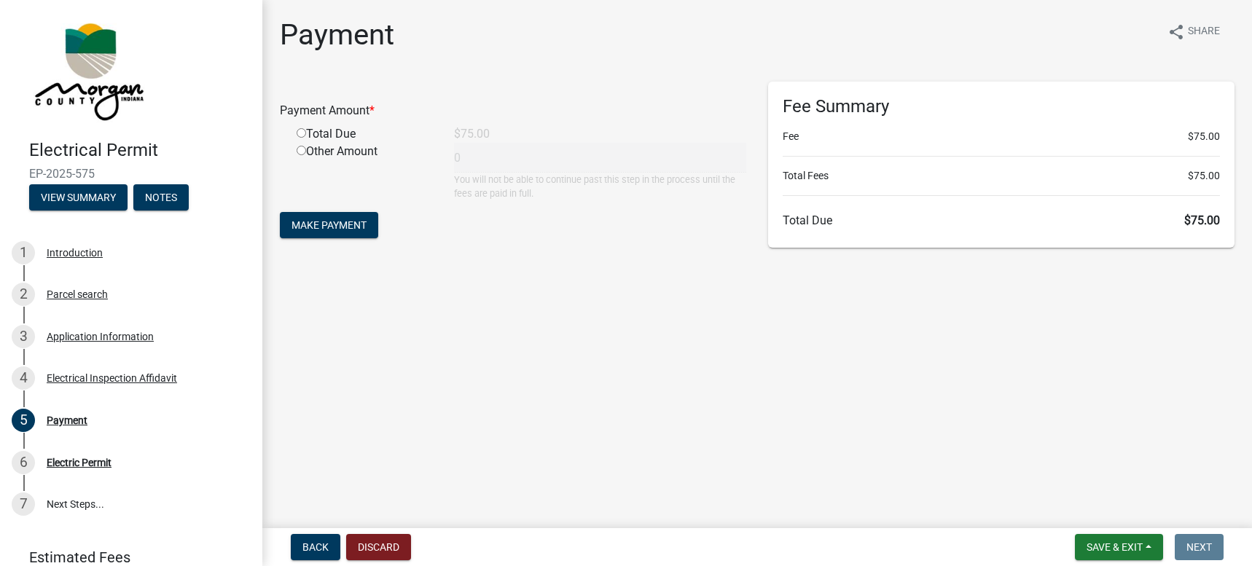
click at [302, 134] on input "radio" at bounding box center [301, 132] width 9 height 9
radio input "true"
type input "75"
click at [336, 220] on span "Make Payment" at bounding box center [328, 225] width 75 height 12
